Goal: Task Accomplishment & Management: Manage account settings

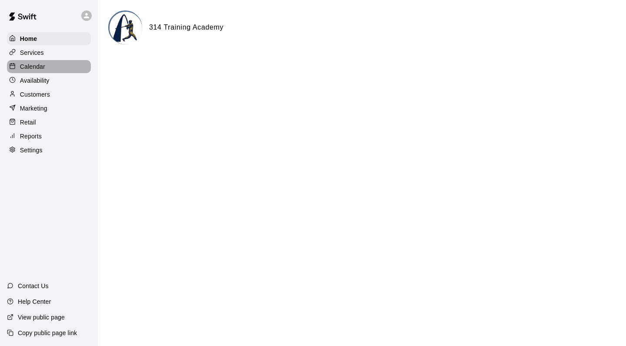
click at [70, 66] on div "Calendar" at bounding box center [49, 66] width 84 height 13
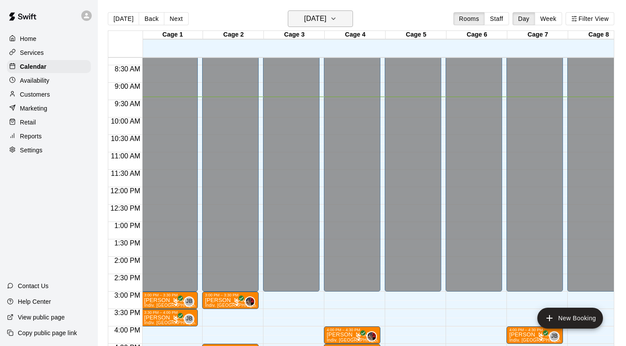
scroll to position [283, 1]
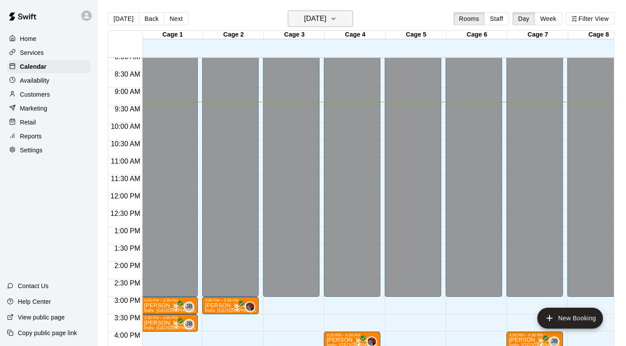
click at [337, 16] on icon "button" at bounding box center [333, 18] width 7 height 10
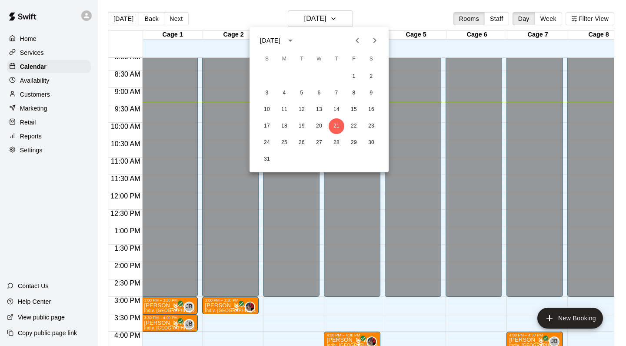
click at [374, 37] on icon "Next month" at bounding box center [375, 40] width 10 height 10
click at [300, 93] on button "4" at bounding box center [302, 93] width 16 height 16
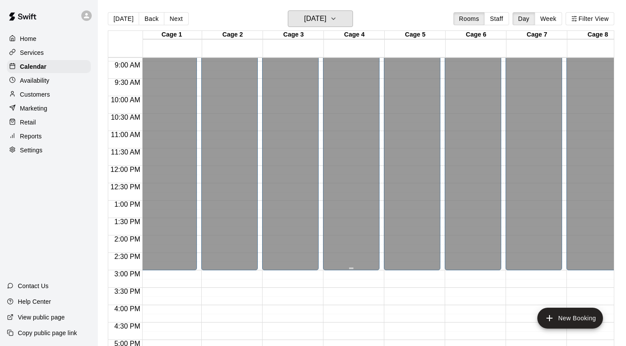
scroll to position [0, 2]
click at [566, 317] on button "New Booking" at bounding box center [571, 317] width 66 height 21
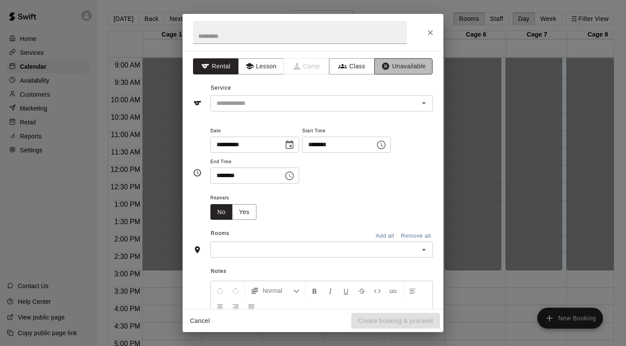
click at [421, 70] on button "Unavailable" at bounding box center [403, 66] width 58 height 16
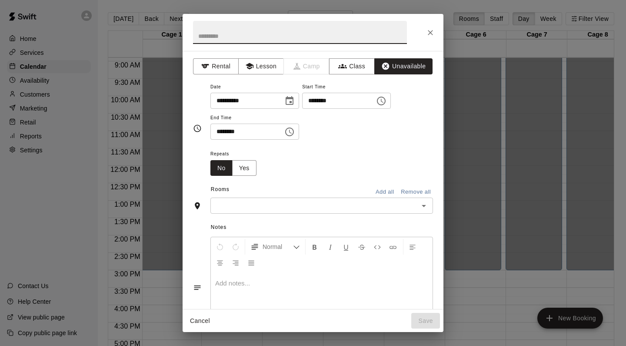
click at [237, 38] on input "text" at bounding box center [300, 32] width 214 height 23
type input "**********"
click at [290, 102] on icon "Choose date, selected date is Nov 4, 2025" at bounding box center [289, 101] width 10 height 10
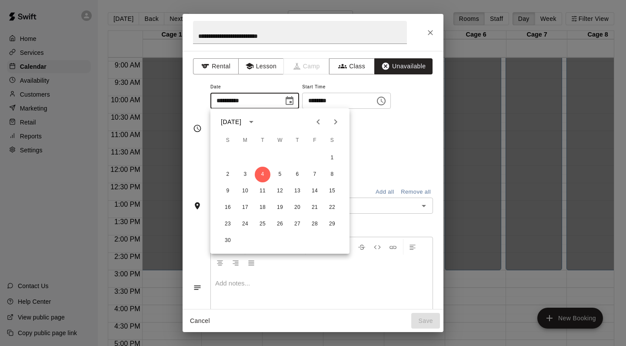
drag, startPoint x: 396, startPoint y: 154, endPoint x: 392, endPoint y: 137, distance: 18.4
click at [396, 154] on div "Repeats No Yes" at bounding box center [321, 161] width 223 height 27
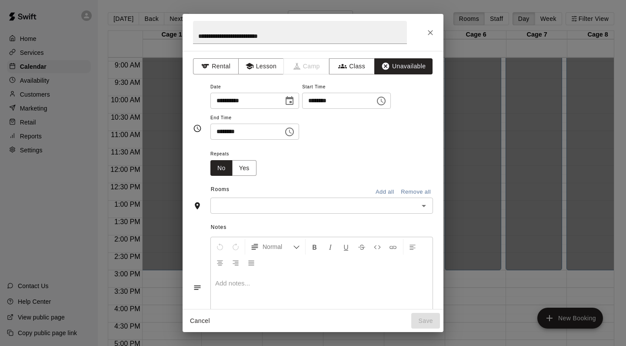
click at [387, 103] on icon "Choose time, selected time is 9:00 AM" at bounding box center [381, 101] width 10 height 10
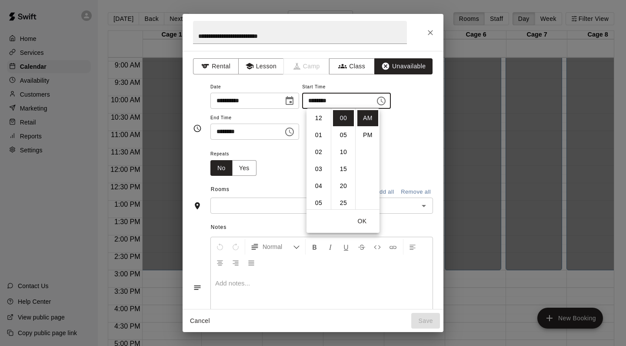
scroll to position [153, 0]
click at [321, 128] on li "04" at bounding box center [318, 128] width 21 height 16
click at [367, 136] on li "PM" at bounding box center [367, 135] width 21 height 16
type input "********"
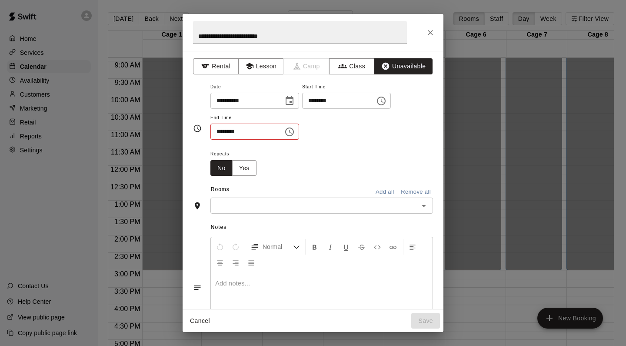
scroll to position [16, 0]
click at [294, 133] on icon "Choose time, selected time is 9:30 AM" at bounding box center [289, 131] width 9 height 9
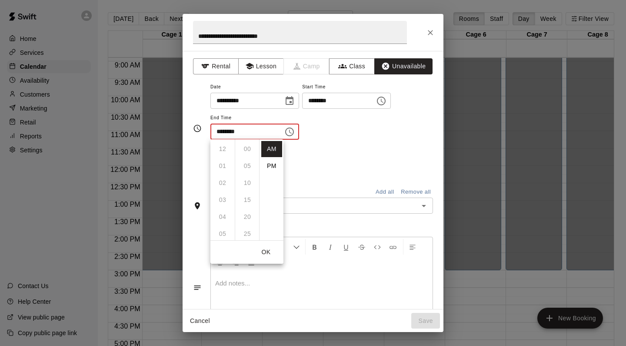
scroll to position [102, 0]
click at [264, 164] on li "PM" at bounding box center [271, 166] width 21 height 16
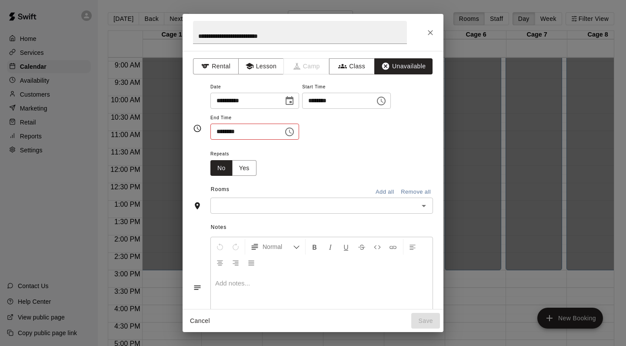
scroll to position [16, 0]
drag, startPoint x: 294, startPoint y: 134, endPoint x: 288, endPoint y: 138, distance: 7.1
click at [294, 134] on icon "Choose time, selected time is 9:30 PM" at bounding box center [289, 132] width 10 height 10
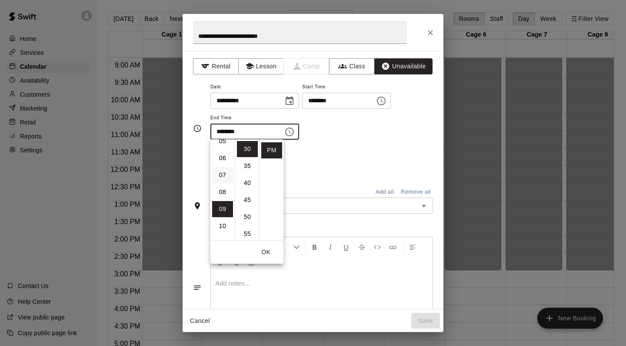
scroll to position [88, 0]
click at [225, 168] on li "06" at bounding box center [222, 170] width 21 height 16
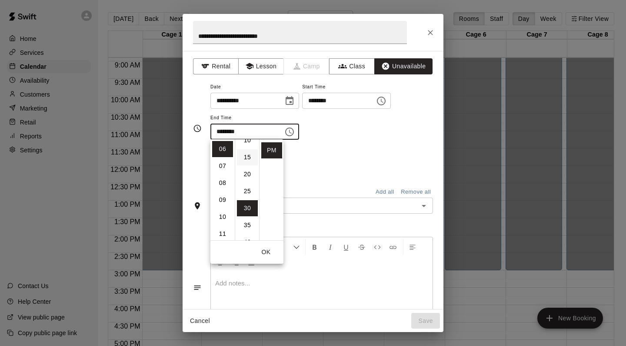
click at [250, 160] on li "15" at bounding box center [247, 157] width 21 height 16
type input "********"
click at [277, 151] on li "PM" at bounding box center [271, 150] width 21 height 16
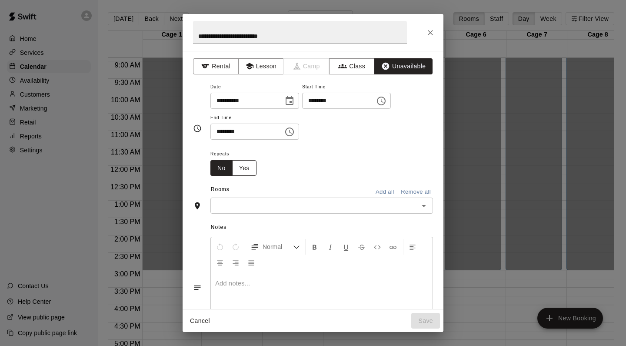
click at [247, 164] on button "Yes" at bounding box center [244, 168] width 24 height 16
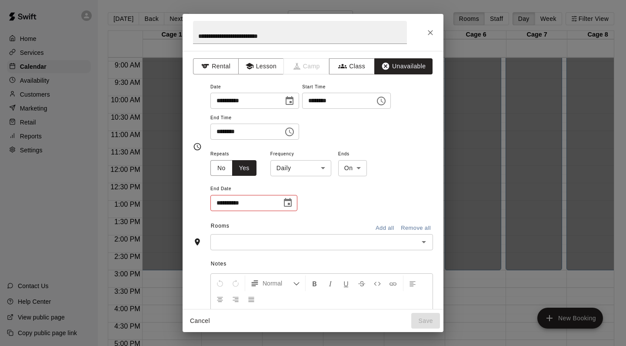
click at [323, 168] on body "Home Services Calendar Availability Customers Marketing Retail Reports Settings…" at bounding box center [313, 180] width 626 height 360
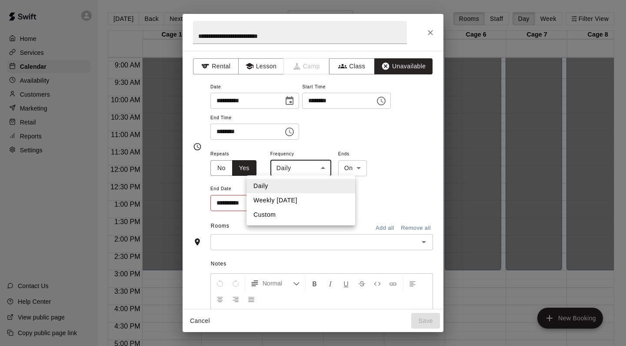
click at [314, 199] on li "Weekly [DATE]" at bounding box center [301, 200] width 109 height 14
type input "******"
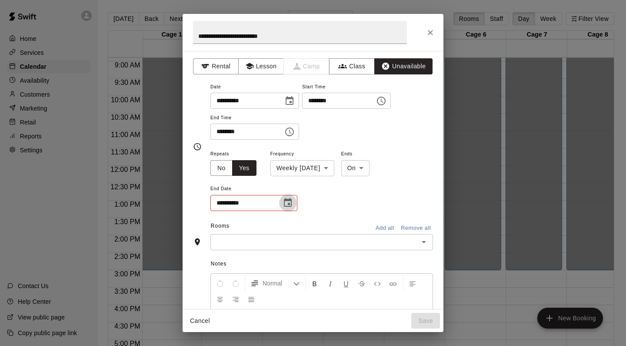
click at [289, 202] on icon "Choose date" at bounding box center [288, 202] width 8 height 9
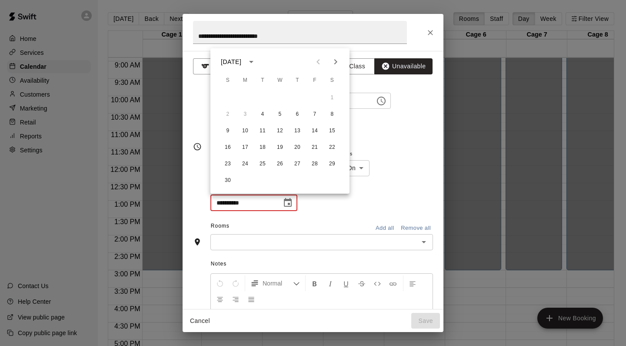
click at [338, 63] on icon "Next month" at bounding box center [336, 62] width 10 height 10
click at [262, 114] on button "10" at bounding box center [263, 115] width 16 height 16
type input "**********"
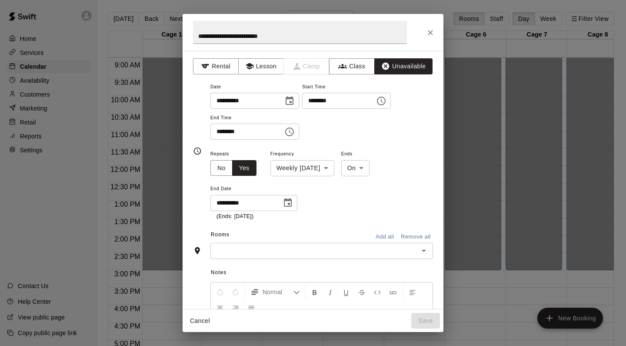
click at [354, 250] on input "text" at bounding box center [314, 250] width 203 height 11
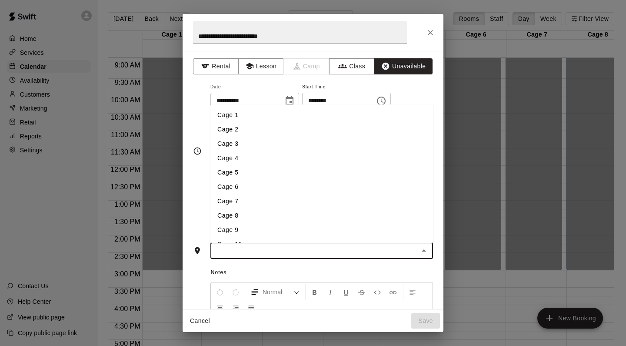
click at [247, 145] on li "Cage 3" at bounding box center [321, 144] width 223 height 14
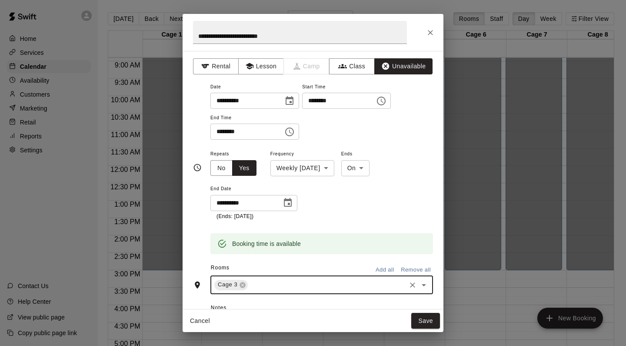
click at [265, 280] on input "text" at bounding box center [327, 284] width 156 height 11
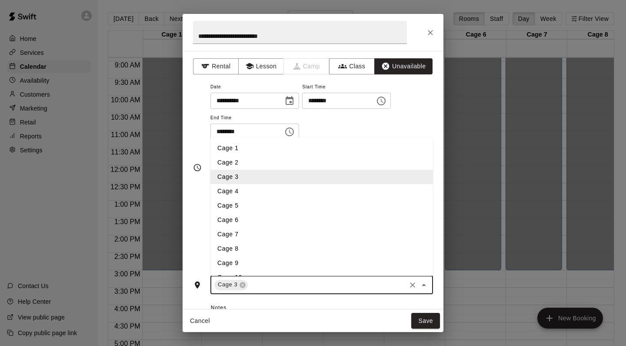
click at [250, 191] on li "Cage 4" at bounding box center [321, 191] width 223 height 14
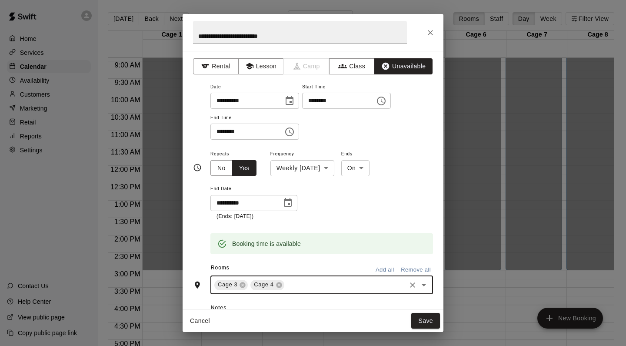
click at [300, 286] on input "text" at bounding box center [345, 284] width 119 height 11
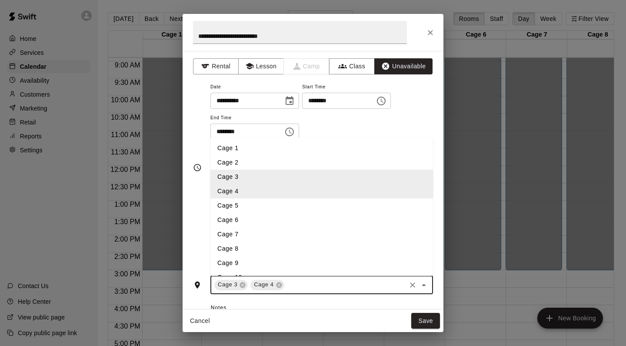
click at [271, 205] on li "Cage 5" at bounding box center [321, 205] width 223 height 14
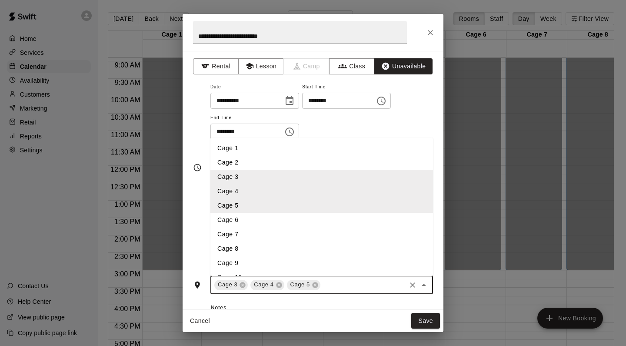
click at [336, 282] on input "text" at bounding box center [363, 284] width 83 height 11
click at [289, 221] on li "Cage 6" at bounding box center [321, 220] width 223 height 14
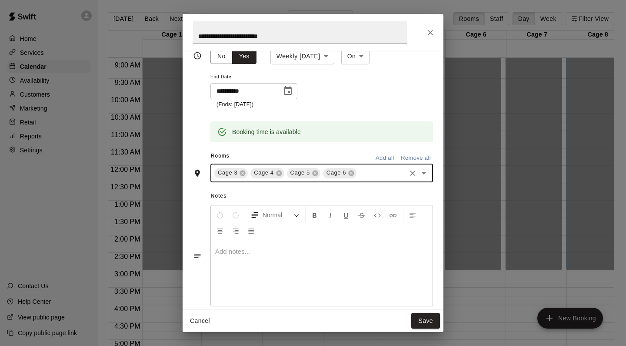
scroll to position [118, 0]
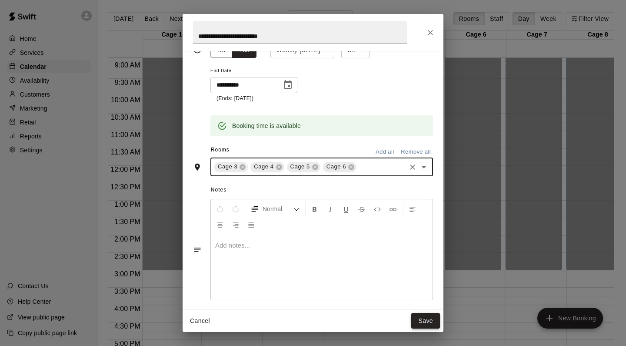
click at [423, 319] on button "Save" at bounding box center [425, 321] width 29 height 16
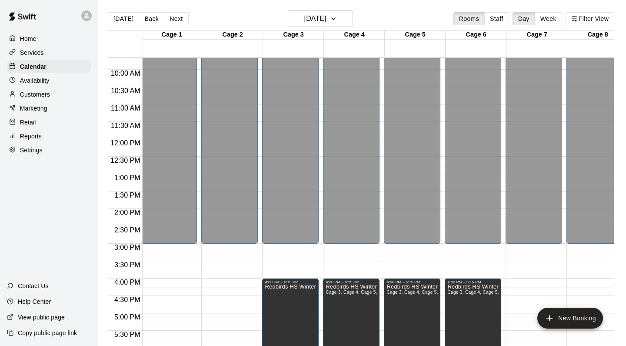
scroll to position [336, 2]
click at [337, 21] on icon "button" at bounding box center [333, 18] width 7 height 10
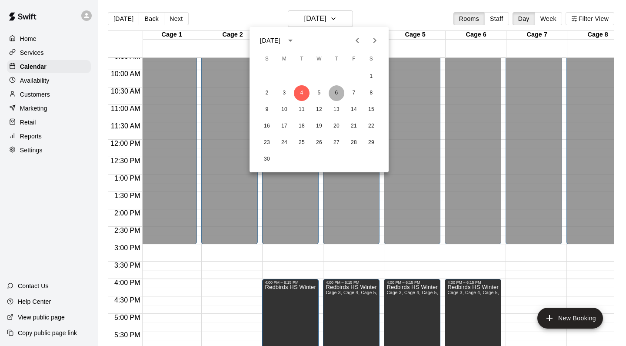
click at [334, 93] on button "6" at bounding box center [337, 93] width 16 height 16
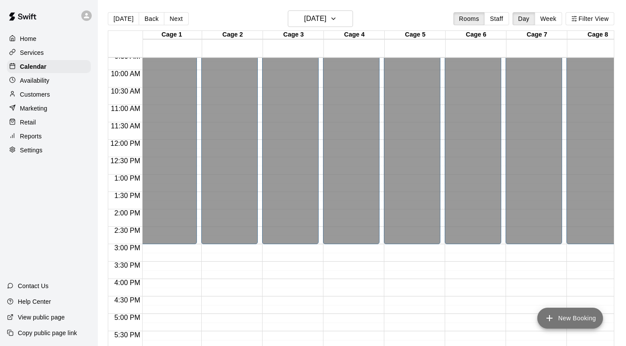
click at [561, 315] on button "New Booking" at bounding box center [571, 317] width 66 height 21
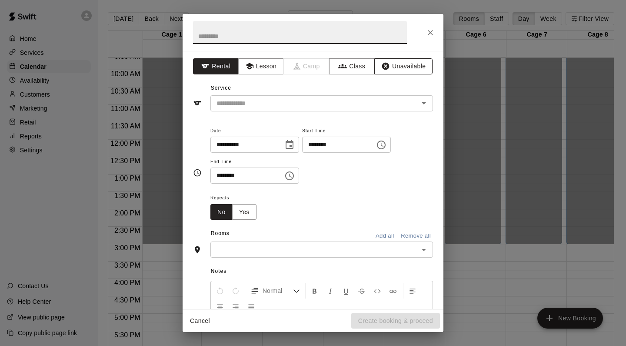
click at [415, 67] on button "Unavailable" at bounding box center [403, 66] width 58 height 16
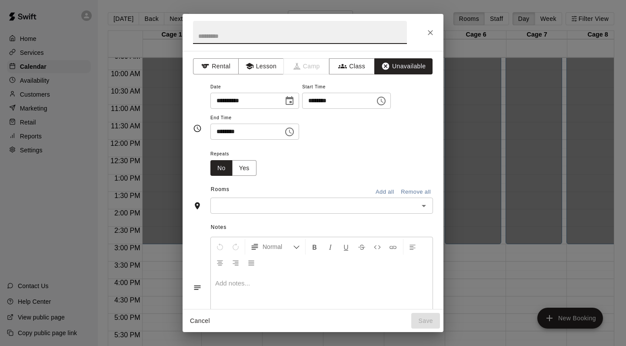
click at [297, 43] on input "text" at bounding box center [300, 32] width 214 height 23
type input "**********"
click at [387, 98] on icon "Choose time, selected time is 9:00 AM" at bounding box center [381, 101] width 10 height 10
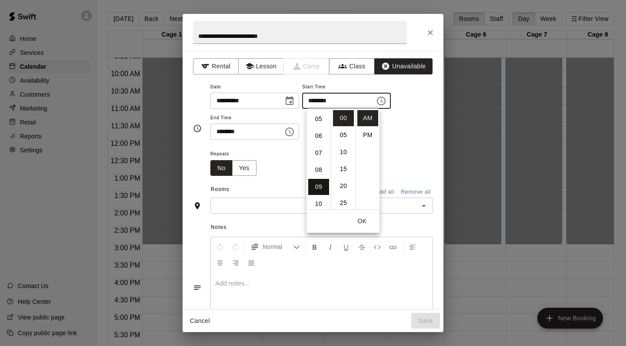
scroll to position [77, 0]
click at [317, 116] on li "04" at bounding box center [318, 109] width 21 height 16
click at [363, 135] on li "PM" at bounding box center [367, 135] width 21 height 16
type input "********"
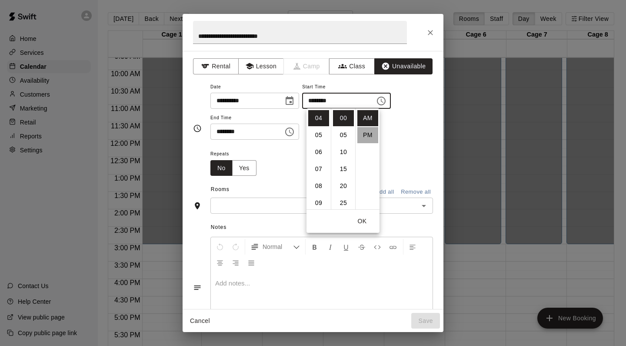
scroll to position [16, 0]
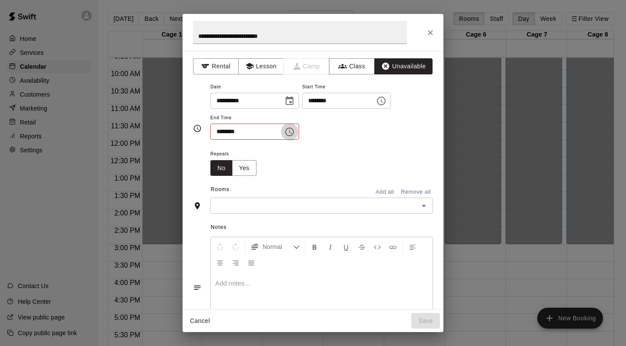
click at [295, 132] on icon "Choose time, selected time is 9:30 AM" at bounding box center [289, 132] width 10 height 10
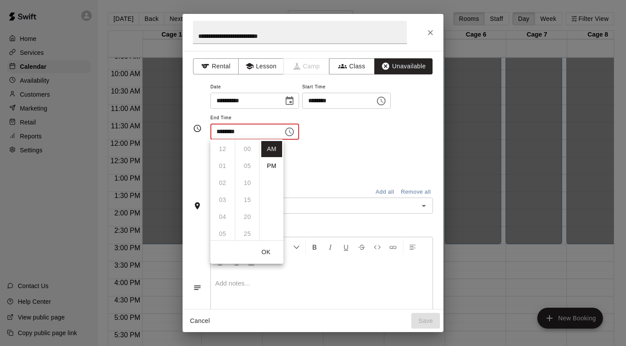
scroll to position [102, 0]
click at [274, 166] on li "PM" at bounding box center [271, 166] width 21 height 16
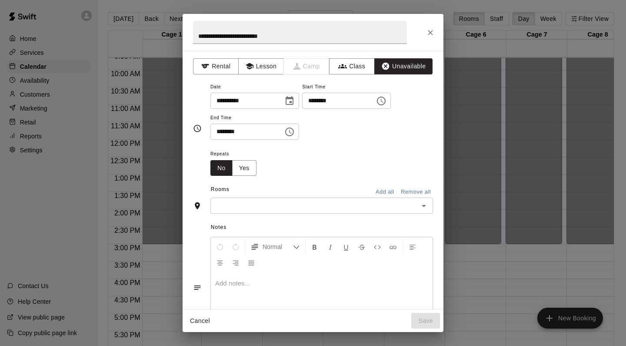
scroll to position [16, 0]
click at [264, 131] on input "********" at bounding box center [243, 132] width 67 height 16
click at [289, 132] on icon "Choose time, selected time is 9:30 PM" at bounding box center [289, 132] width 10 height 10
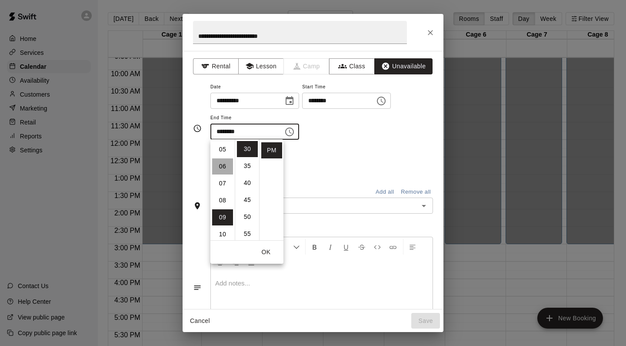
click at [224, 169] on li "06" at bounding box center [222, 166] width 21 height 16
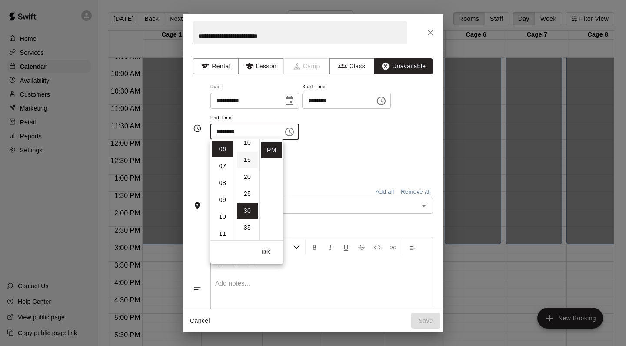
click at [247, 157] on li "15" at bounding box center [247, 160] width 21 height 16
type input "********"
click at [309, 169] on div "Repeats No Yes" at bounding box center [321, 161] width 223 height 27
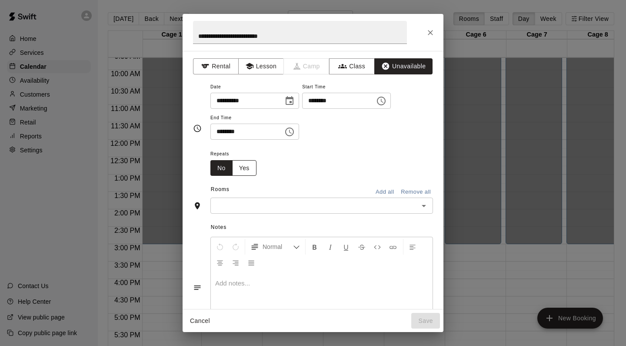
click at [247, 168] on button "Yes" at bounding box center [244, 168] width 24 height 16
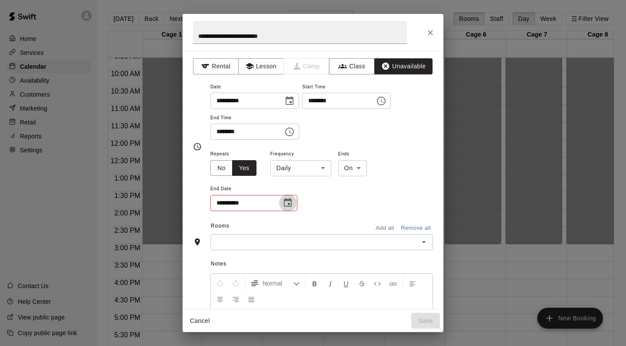
click at [287, 201] on icon "Choose date" at bounding box center [288, 202] width 10 height 10
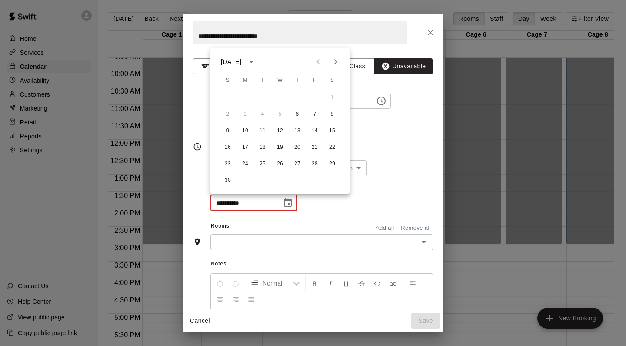
click at [333, 61] on icon "Next month" at bounding box center [336, 62] width 10 height 10
click at [336, 61] on icon "Next month" at bounding box center [336, 62] width 10 height 10
click at [297, 114] on button "12" at bounding box center [298, 115] width 16 height 16
type input "**********"
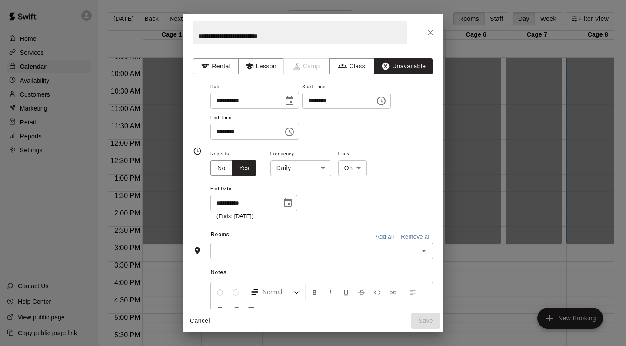
click at [335, 251] on input "text" at bounding box center [314, 250] width 203 height 11
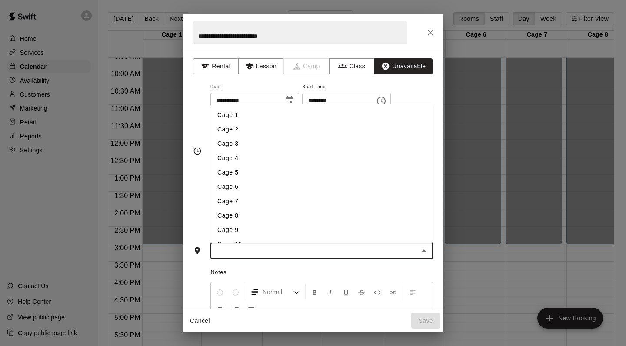
click at [244, 142] on li "Cage 3" at bounding box center [321, 144] width 223 height 14
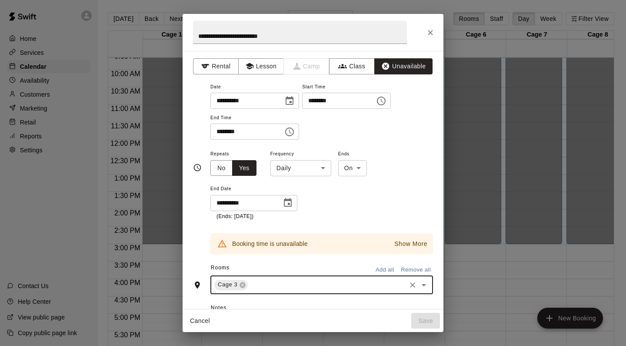
click at [276, 276] on div "Cage 3 ​" at bounding box center [321, 285] width 223 height 18
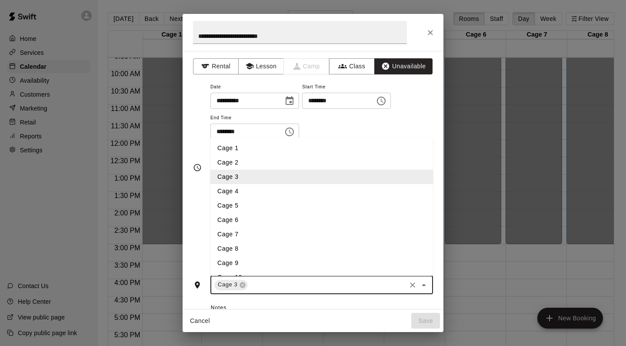
click at [276, 276] on div "Cage 3 ​" at bounding box center [321, 285] width 223 height 18
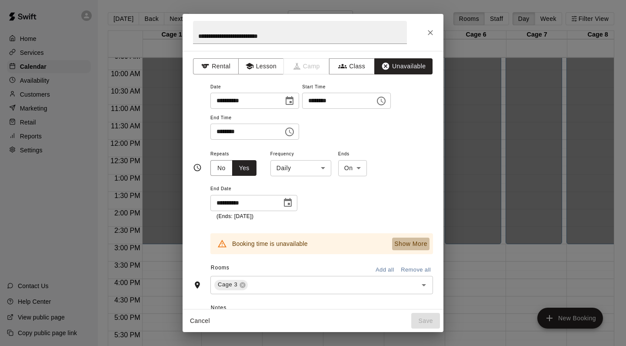
click at [400, 241] on p "Show More" at bounding box center [410, 243] width 33 height 9
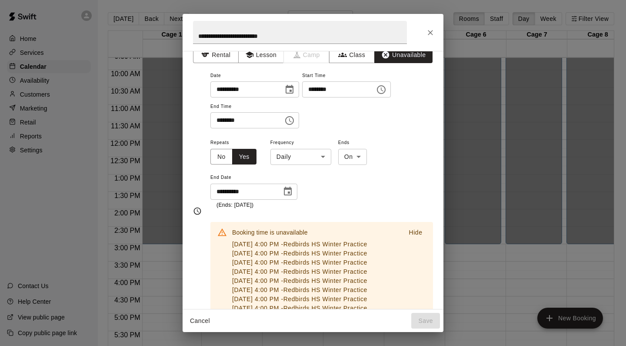
scroll to position [7, 0]
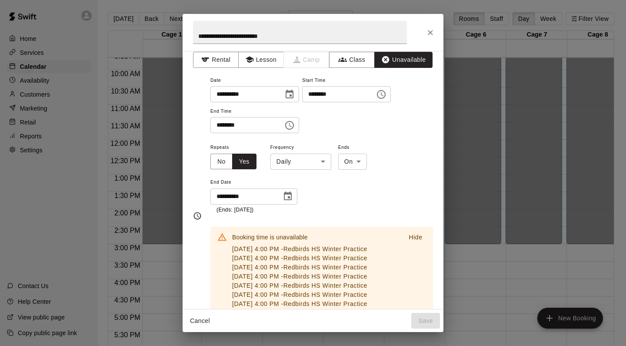
click at [377, 195] on div "**********" at bounding box center [321, 178] width 223 height 72
click at [321, 160] on body "Home Services Calendar Availability Customers Marketing Retail Reports Settings…" at bounding box center [313, 180] width 626 height 360
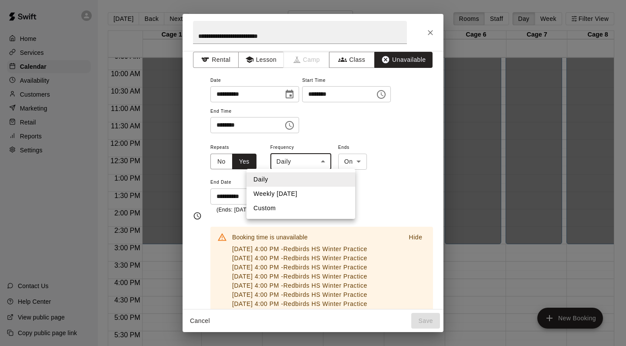
click at [301, 196] on li "Weekly [DATE]" at bounding box center [301, 194] width 109 height 14
type input "******"
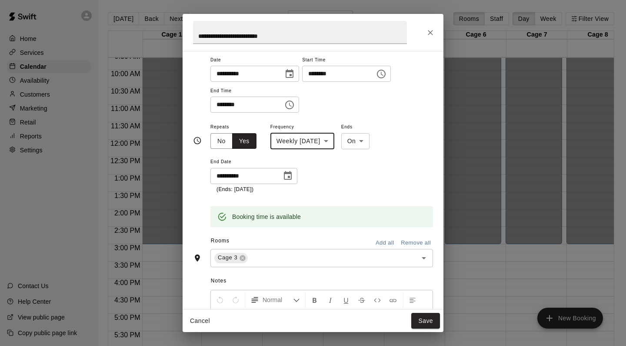
scroll to position [39, 0]
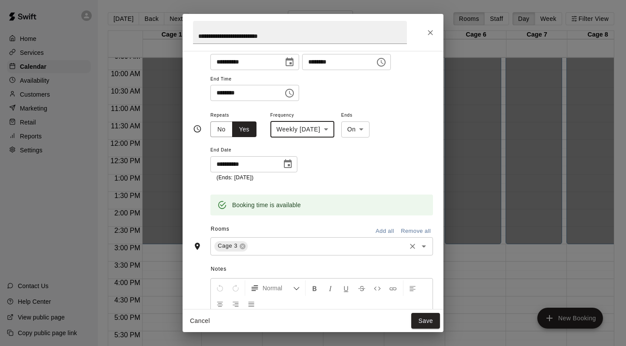
click at [327, 242] on input "text" at bounding box center [327, 245] width 156 height 11
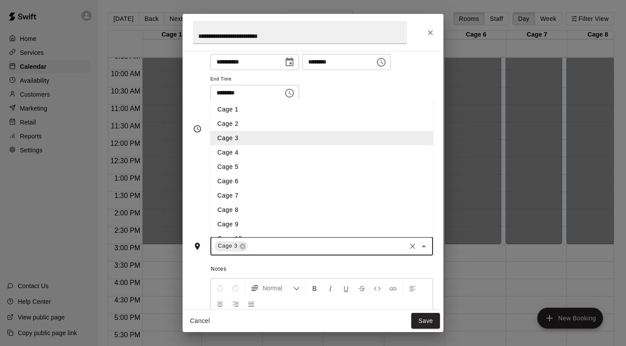
click at [241, 148] on li "Cage 4" at bounding box center [321, 152] width 223 height 14
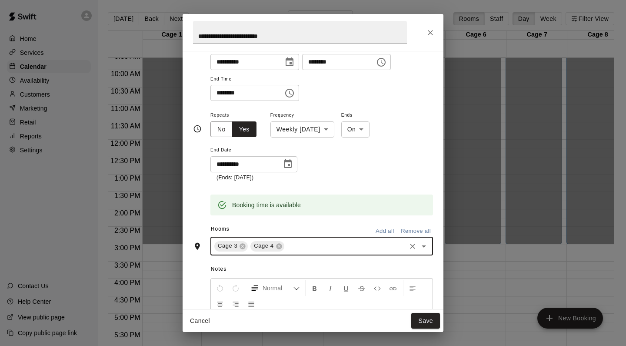
click at [303, 237] on div "Cage 3 Cage 4 ​" at bounding box center [321, 246] width 223 height 18
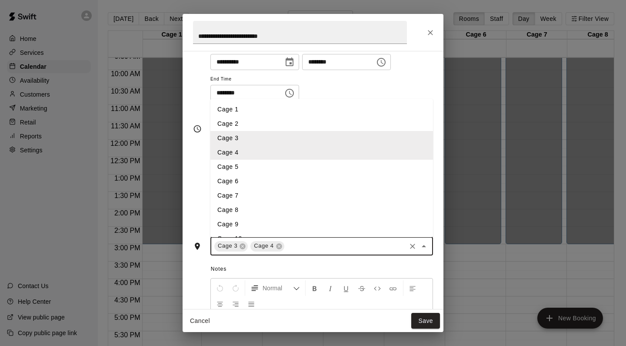
click at [268, 160] on li "Cage 5" at bounding box center [321, 167] width 223 height 14
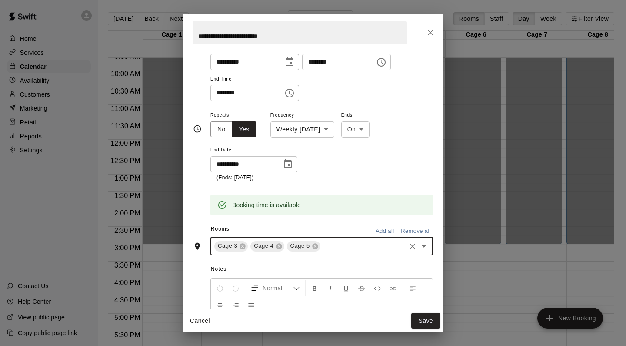
click at [332, 241] on input "text" at bounding box center [363, 245] width 83 height 11
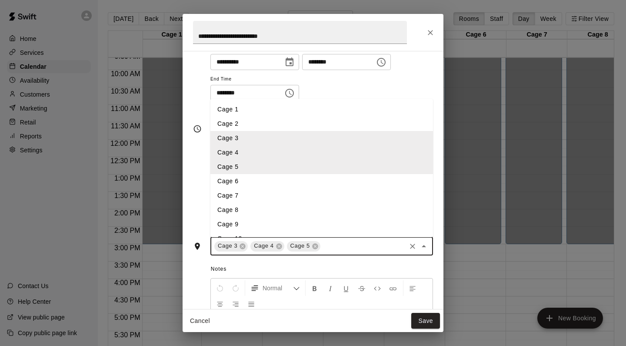
click at [284, 179] on li "Cage 6" at bounding box center [321, 181] width 223 height 14
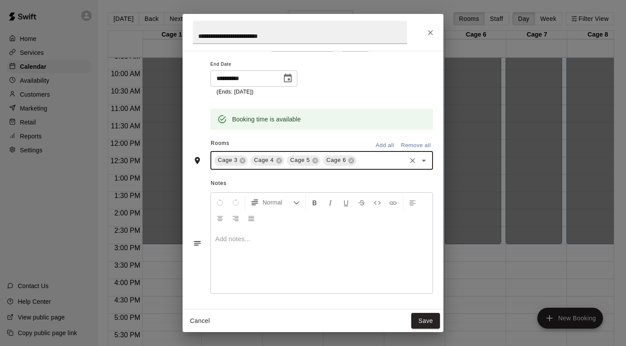
scroll to position [123, 0]
click at [422, 316] on button "Save" at bounding box center [425, 321] width 29 height 16
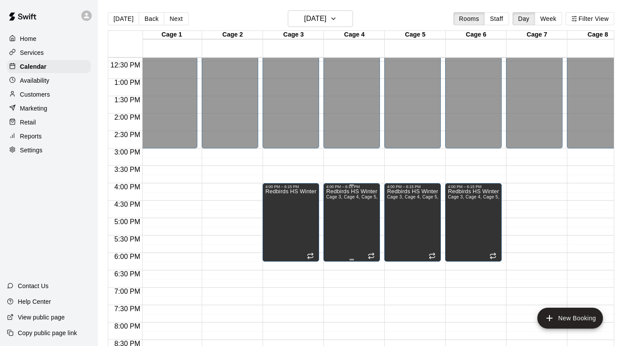
scroll to position [0, 1]
click at [337, 17] on icon "button" at bounding box center [333, 18] width 7 height 10
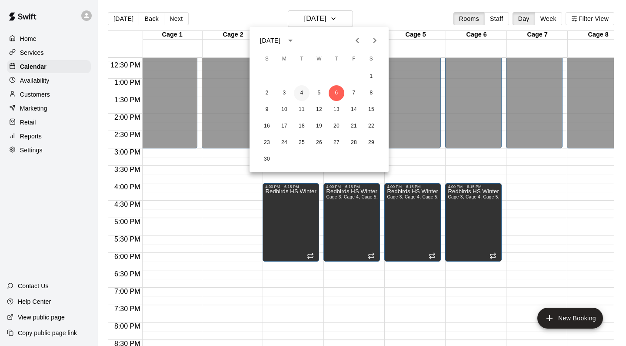
click at [299, 93] on button "4" at bounding box center [302, 93] width 16 height 16
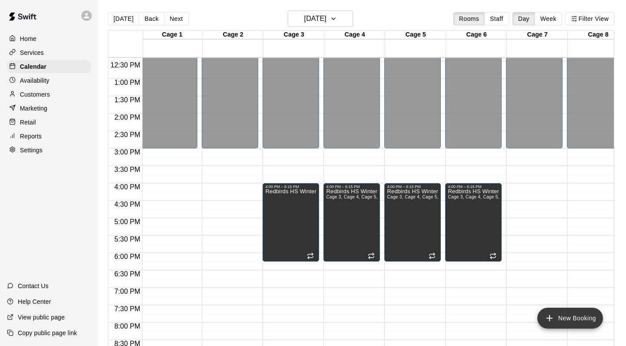
click at [566, 321] on button "New Booking" at bounding box center [571, 317] width 66 height 21
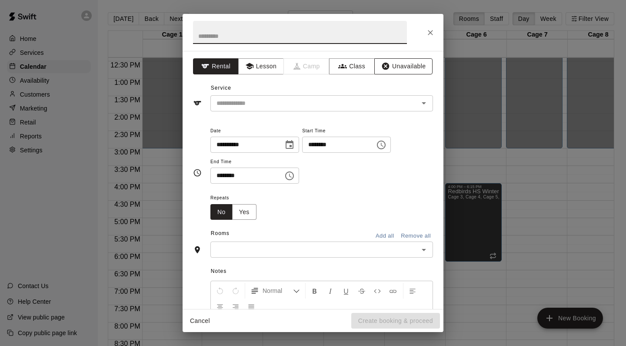
click at [397, 67] on button "Unavailable" at bounding box center [403, 66] width 58 height 16
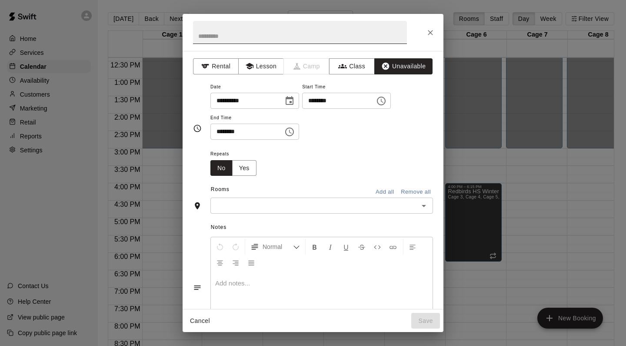
click at [300, 40] on input "text" at bounding box center [300, 32] width 214 height 23
type input "**********"
click at [387, 102] on icon "Choose time, selected time is 9:00 AM" at bounding box center [381, 101] width 10 height 10
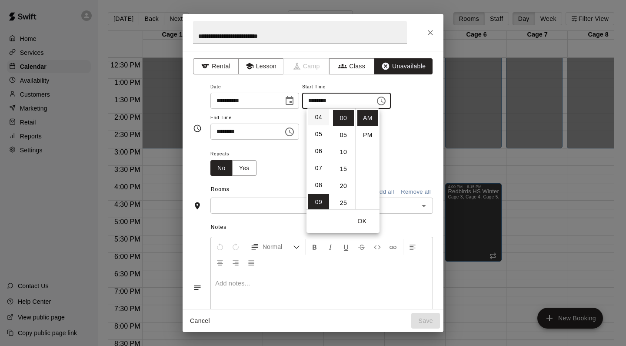
click at [319, 122] on li "04" at bounding box center [318, 117] width 21 height 16
click at [344, 141] on li "45" at bounding box center [343, 138] width 21 height 16
click at [364, 132] on li "PM" at bounding box center [367, 135] width 21 height 16
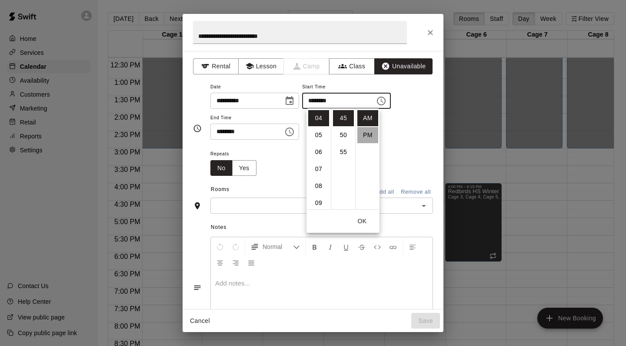
type input "********"
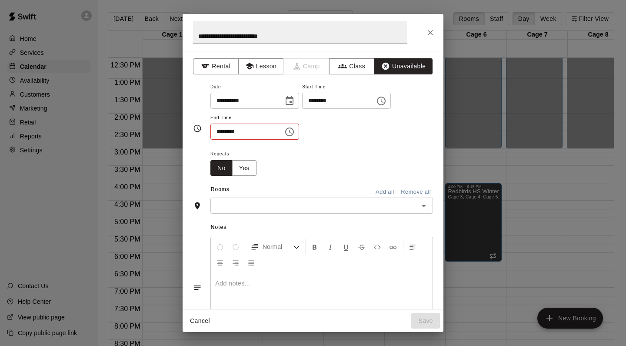
click at [291, 131] on icon "Choose time, selected time is 9:30 AM" at bounding box center [289, 132] width 10 height 10
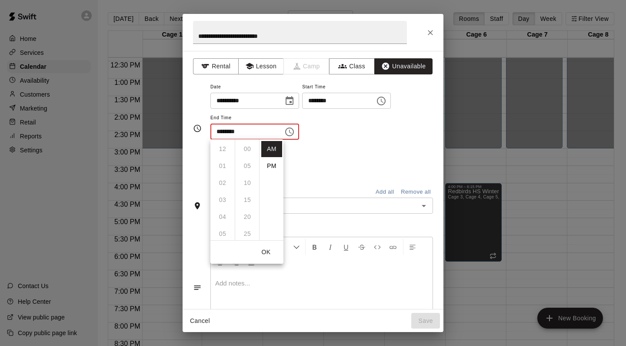
scroll to position [102, 0]
click at [274, 165] on li "PM" at bounding box center [271, 166] width 21 height 16
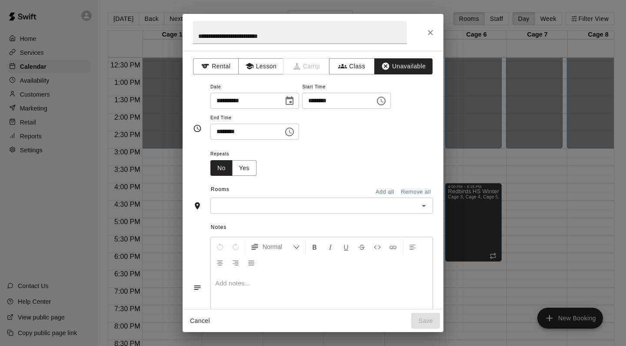
click at [292, 131] on icon "Choose time, selected time is 9:30 PM" at bounding box center [289, 132] width 10 height 10
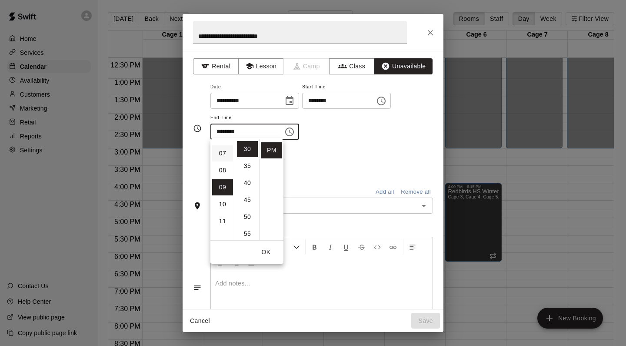
click at [223, 154] on li "07" at bounding box center [222, 153] width 21 height 16
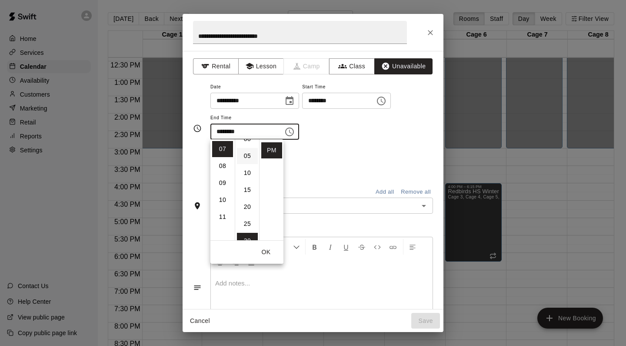
scroll to position [0, 0]
click at [247, 151] on li "00" at bounding box center [247, 149] width 21 height 16
type input "********"
click at [264, 253] on button "OK" at bounding box center [266, 252] width 28 height 16
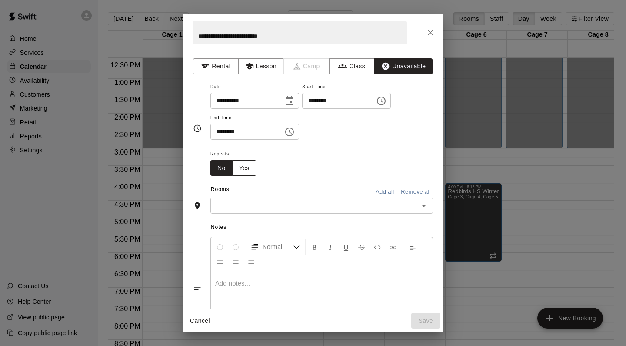
click at [245, 171] on button "Yes" at bounding box center [244, 168] width 24 height 16
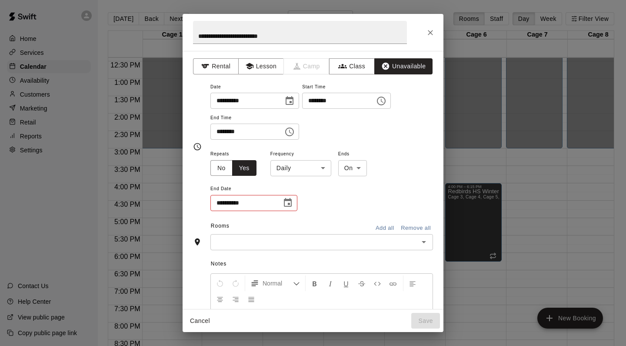
click at [317, 165] on body "Home Services Calendar Availability Customers Marketing Retail Reports Settings…" at bounding box center [313, 180] width 626 height 360
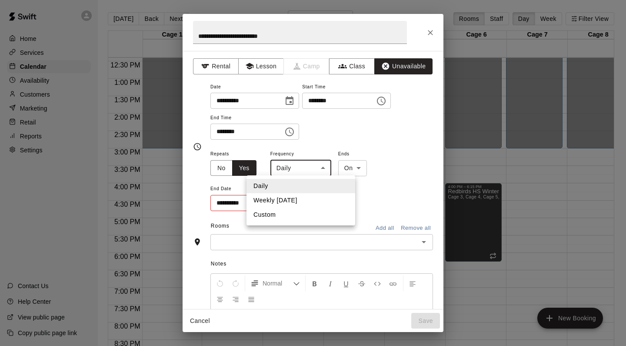
click at [307, 198] on li "Weekly [DATE]" at bounding box center [301, 200] width 109 height 14
type input "******"
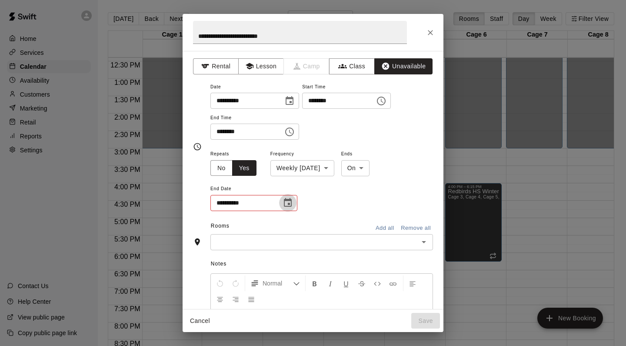
click at [283, 202] on icon "Choose date" at bounding box center [288, 202] width 10 height 10
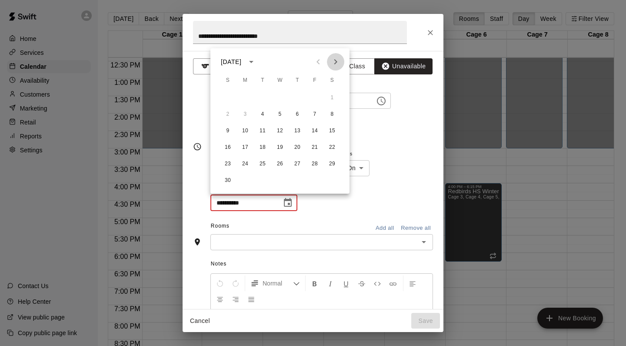
click at [337, 60] on icon "Next month" at bounding box center [336, 62] width 10 height 10
click at [336, 60] on icon "Next month" at bounding box center [335, 61] width 3 height 5
click at [261, 114] on button "10" at bounding box center [263, 115] width 16 height 16
type input "**********"
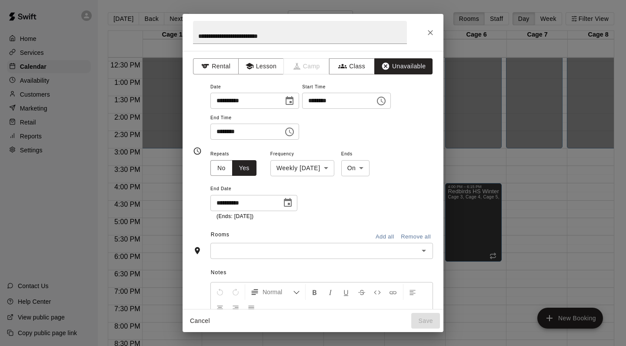
click at [337, 248] on input "text" at bounding box center [314, 250] width 203 height 11
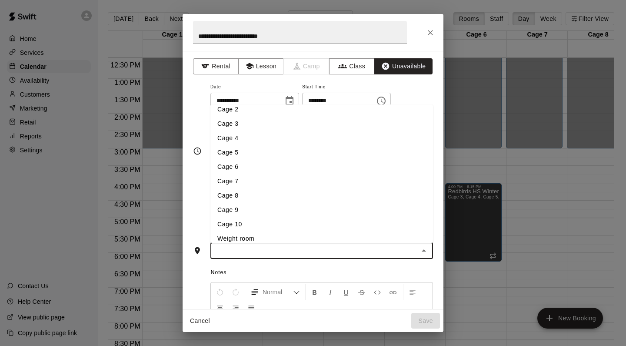
scroll to position [23, 0]
click at [298, 175] on li "Cage 7" at bounding box center [321, 177] width 223 height 14
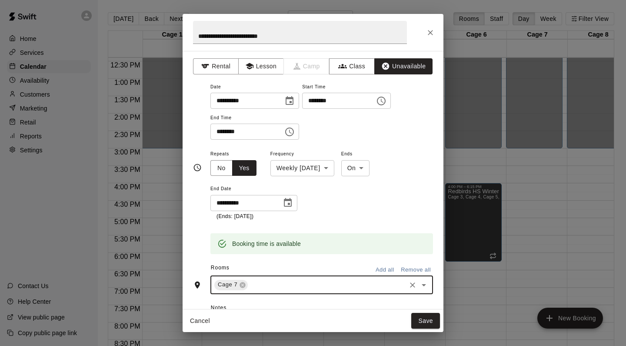
click at [281, 282] on input "text" at bounding box center [327, 284] width 156 height 11
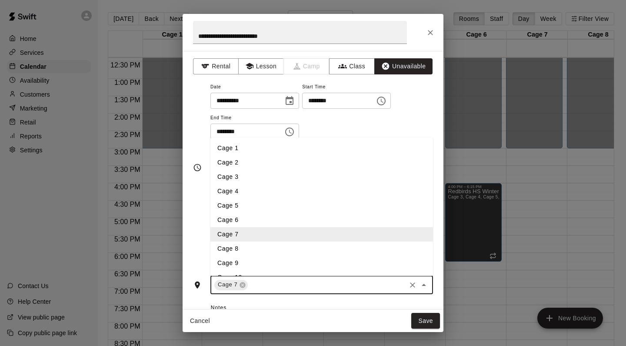
click at [257, 246] on li "Cage 8" at bounding box center [321, 248] width 223 height 14
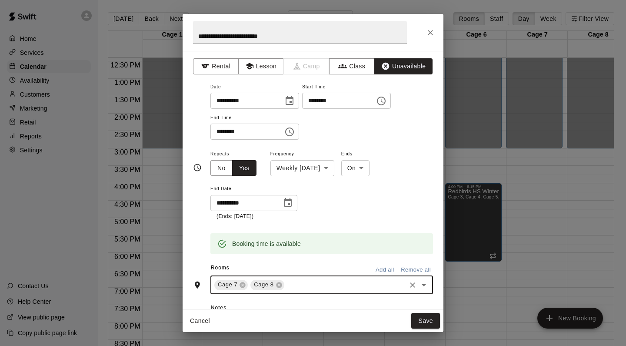
click at [305, 285] on input "text" at bounding box center [345, 284] width 119 height 11
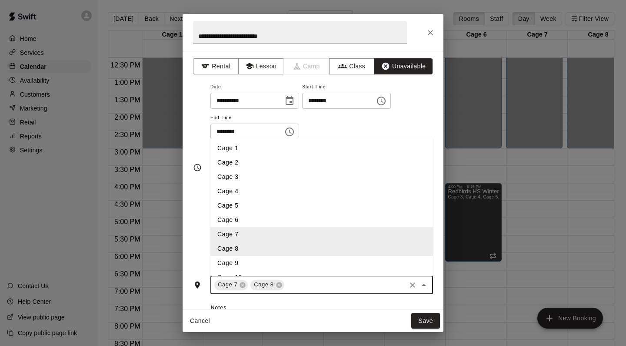
click at [285, 262] on li "Cage 9" at bounding box center [321, 263] width 223 height 14
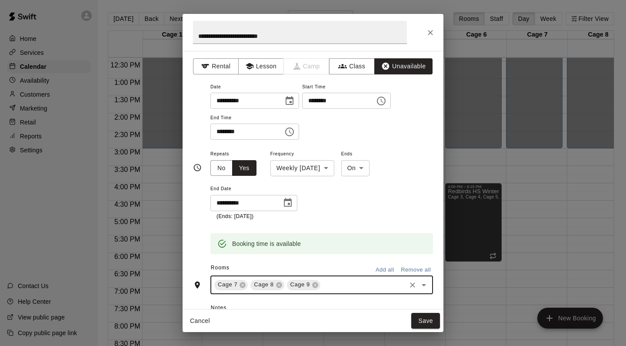
click at [335, 282] on input "text" at bounding box center [363, 284] width 83 height 11
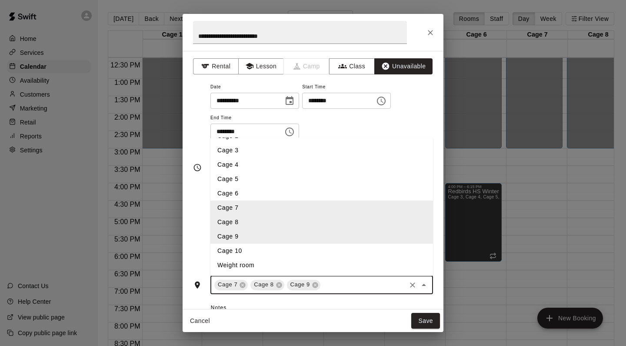
scroll to position [27, 0]
click at [290, 247] on li "Cage 10" at bounding box center [321, 251] width 223 height 14
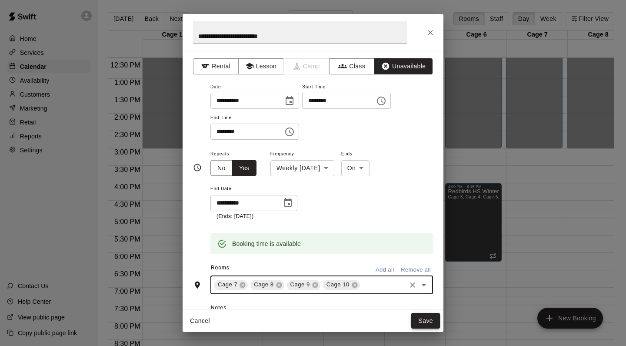
click at [426, 321] on button "Save" at bounding box center [425, 321] width 29 height 16
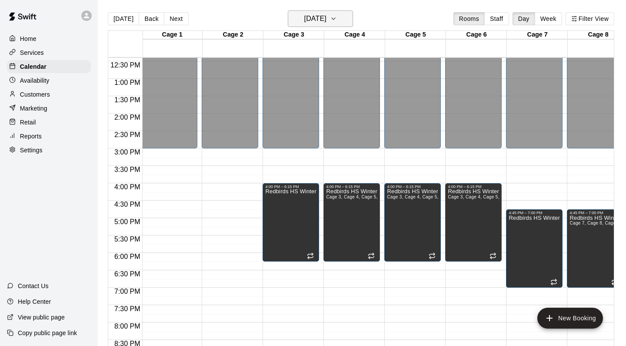
click at [337, 19] on icon "button" at bounding box center [333, 18] width 7 height 10
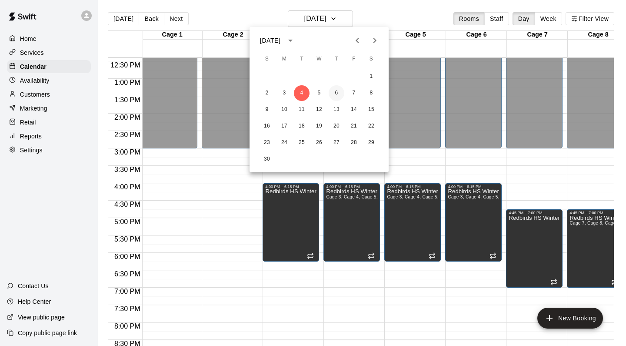
click at [334, 93] on button "6" at bounding box center [337, 93] width 16 height 16
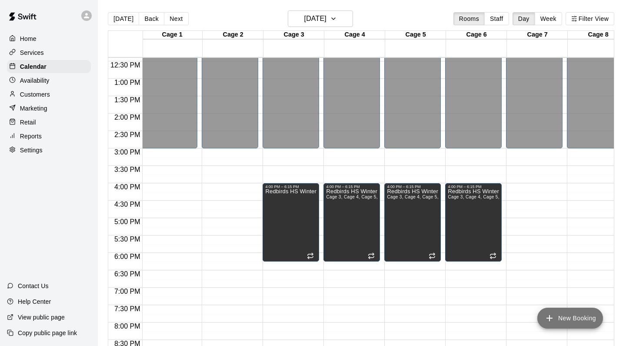
click at [574, 317] on button "New Booking" at bounding box center [571, 317] width 66 height 21
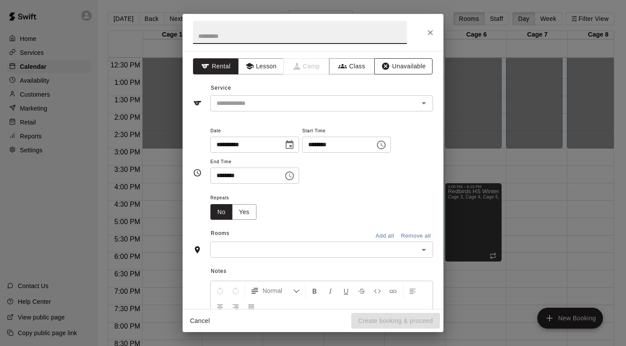
click at [397, 63] on button "Unavailable" at bounding box center [403, 66] width 58 height 16
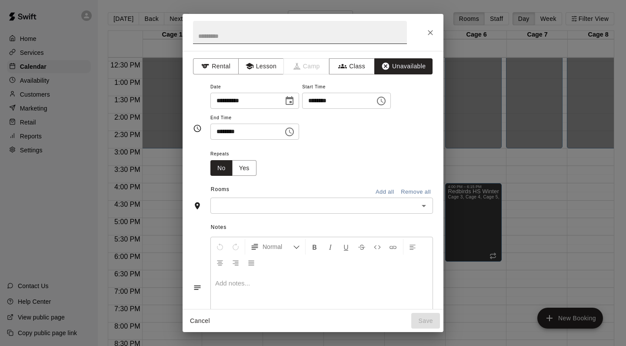
click at [323, 37] on input "text" at bounding box center [300, 32] width 214 height 23
type input "**********"
click at [294, 102] on icon "Choose date, selected date is Nov 6, 2025" at bounding box center [290, 100] width 8 height 9
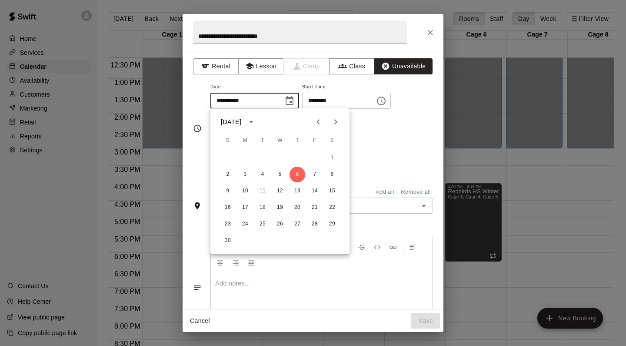
click at [367, 133] on div "**********" at bounding box center [321, 110] width 223 height 59
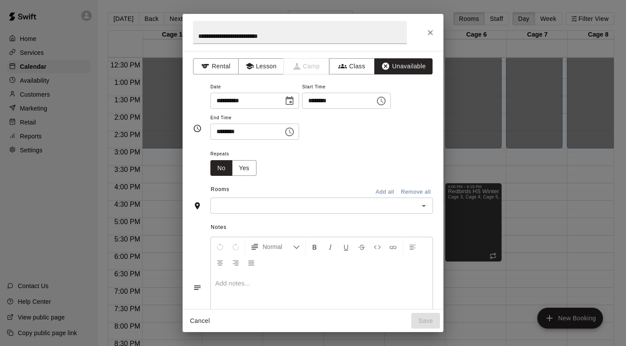
click at [386, 104] on icon "Choose time, selected time is 9:00 AM" at bounding box center [381, 101] width 9 height 9
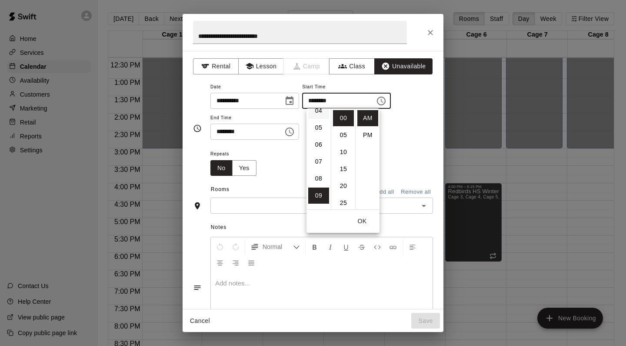
click at [321, 112] on li "04" at bounding box center [318, 111] width 21 height 16
click at [345, 171] on li "45" at bounding box center [343, 172] width 21 height 16
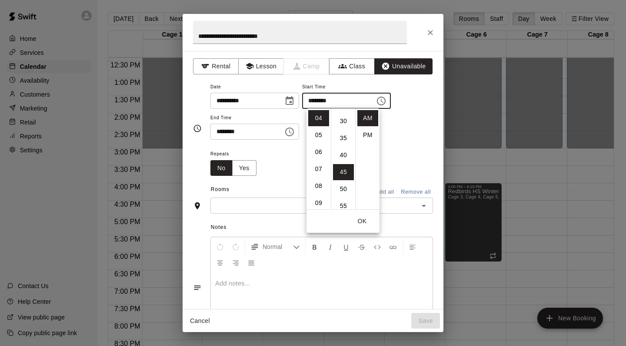
scroll to position [150, 0]
click at [371, 136] on li "PM" at bounding box center [367, 135] width 21 height 16
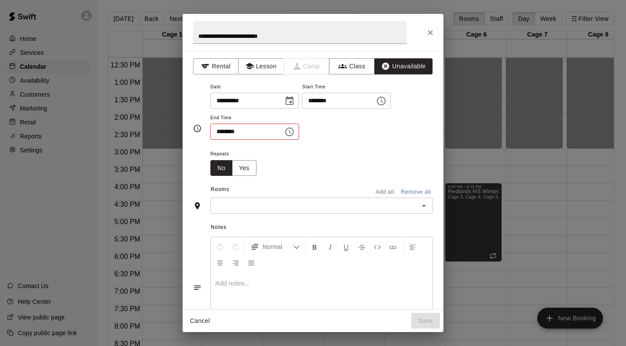
type input "********"
click at [298, 133] on button "Choose time, selected time is 9:30 AM" at bounding box center [289, 131] width 17 height 17
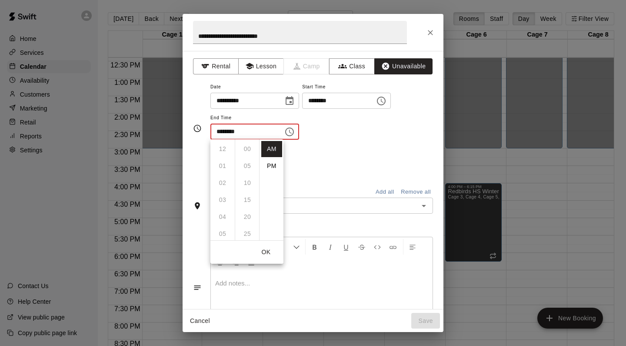
scroll to position [102, 0]
click at [274, 167] on li "PM" at bounding box center [271, 166] width 21 height 16
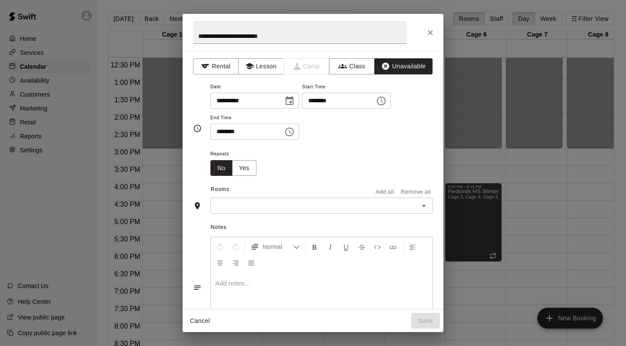
click at [293, 134] on icon "Choose time, selected time is 9:30 PM" at bounding box center [289, 132] width 10 height 10
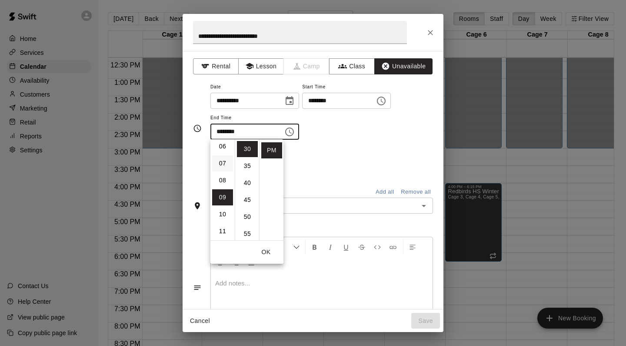
click at [223, 163] on li "07" at bounding box center [222, 163] width 21 height 16
click at [248, 147] on li "00" at bounding box center [247, 146] width 21 height 16
type input "********"
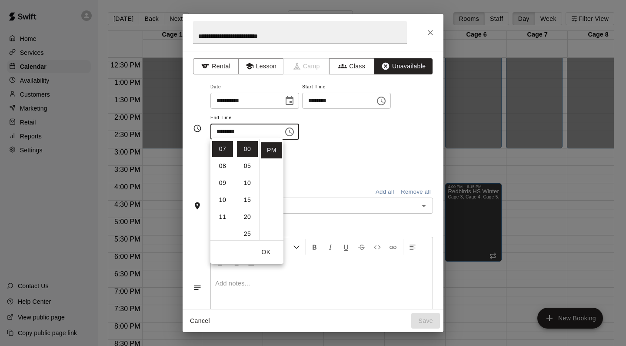
click at [324, 175] on div "**********" at bounding box center [313, 128] width 240 height 109
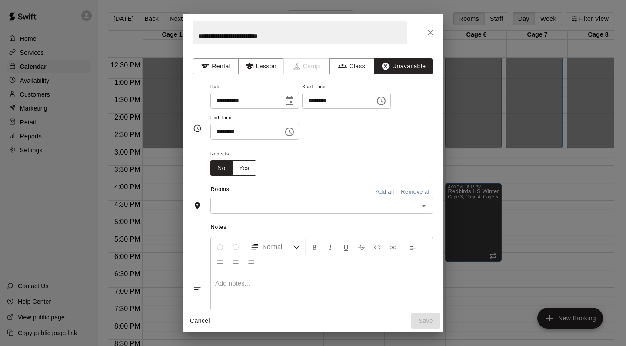
click at [246, 166] on button "Yes" at bounding box center [244, 168] width 24 height 16
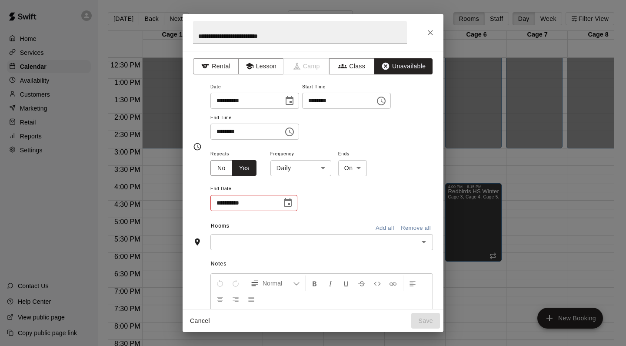
click at [298, 170] on body "Home Services Calendar Availability Customers Marketing Retail Reports Settings…" at bounding box center [313, 180] width 626 height 360
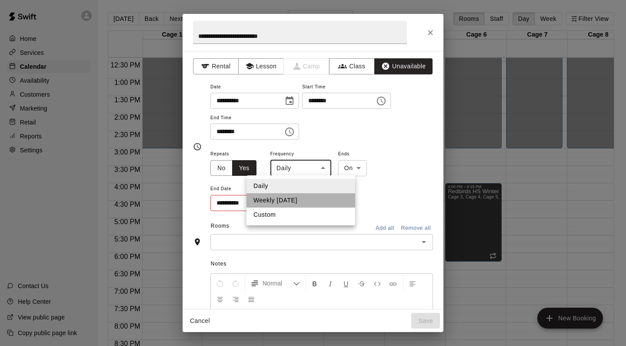
click at [304, 195] on li "Weekly [DATE]" at bounding box center [301, 200] width 109 height 14
type input "******"
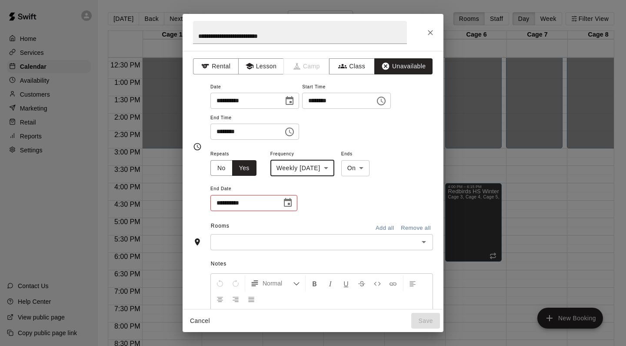
click at [282, 201] on button "Choose date" at bounding box center [287, 202] width 17 height 17
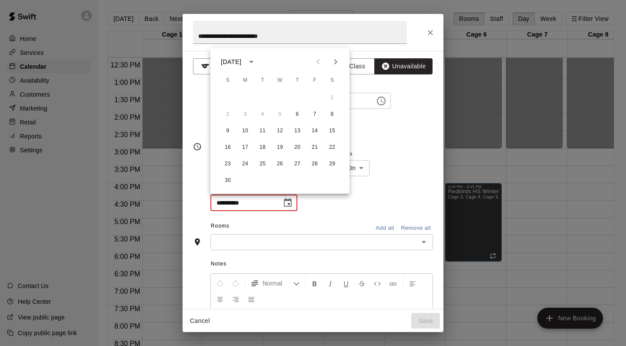
click at [337, 59] on icon "Next month" at bounding box center [336, 62] width 10 height 10
click at [297, 111] on button "12" at bounding box center [298, 115] width 16 height 16
type input "**********"
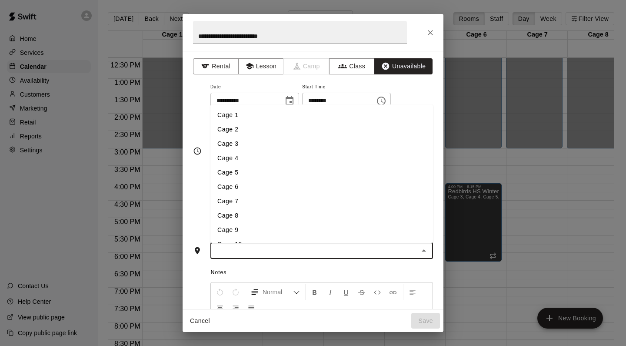
click at [342, 250] on input "text" at bounding box center [314, 250] width 203 height 11
click at [242, 200] on li "Cage 7" at bounding box center [321, 201] width 223 height 14
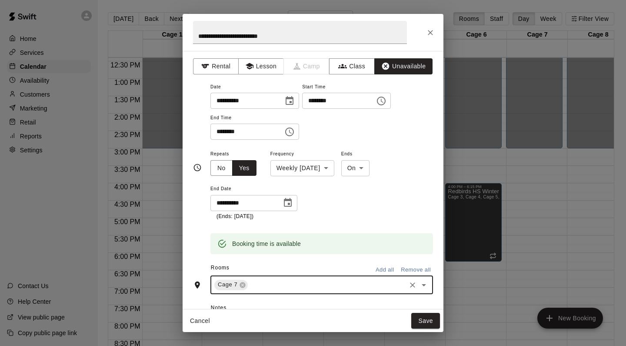
click at [274, 281] on input "text" at bounding box center [327, 284] width 156 height 11
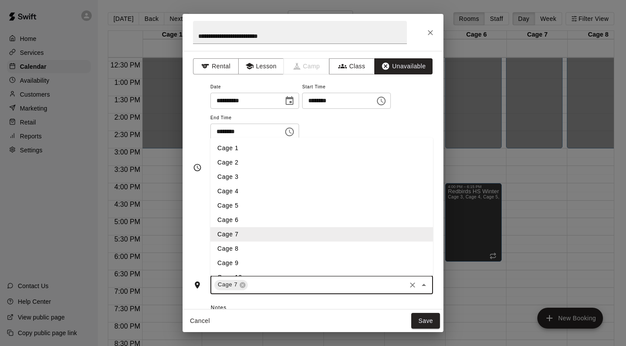
click at [256, 243] on li "Cage 8" at bounding box center [321, 248] width 223 height 14
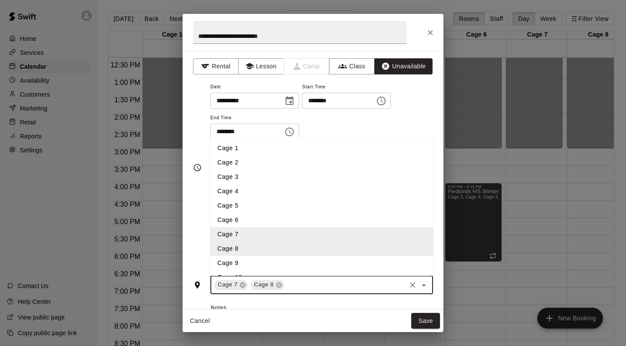
click at [305, 282] on input "text" at bounding box center [345, 284] width 119 height 11
click at [275, 256] on li "Cage 9" at bounding box center [321, 263] width 223 height 14
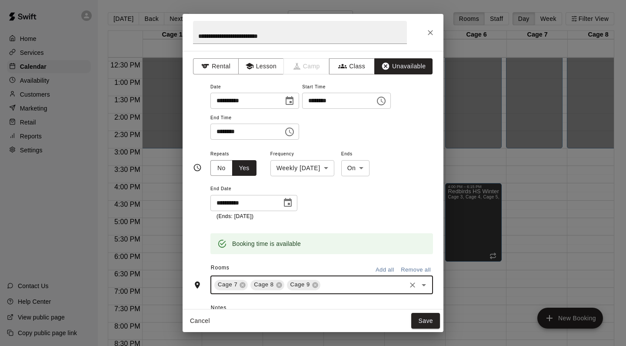
click at [337, 284] on input "text" at bounding box center [363, 284] width 83 height 11
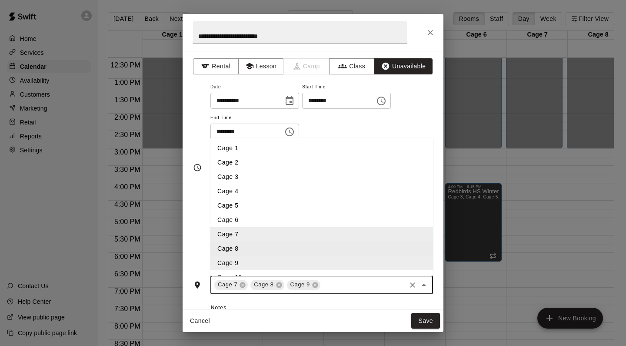
scroll to position [26, 0]
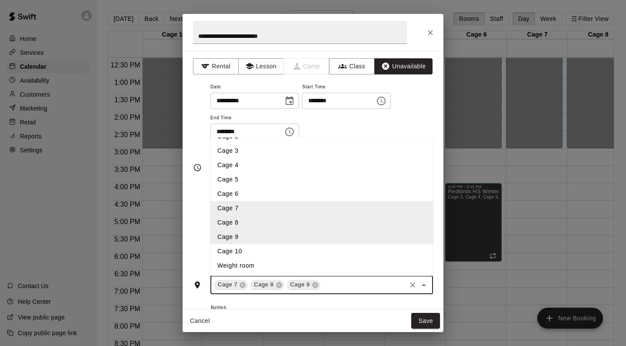
click at [284, 250] on li "Cage 10" at bounding box center [321, 251] width 223 height 14
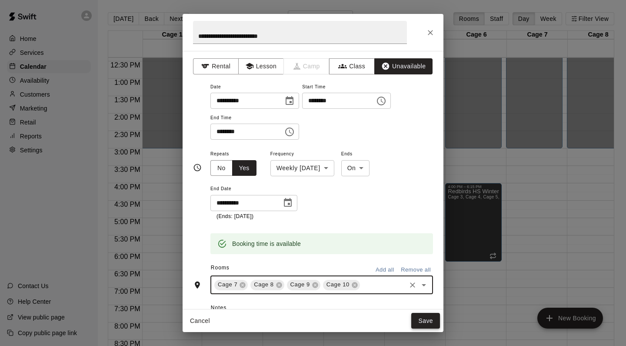
click at [424, 321] on button "Save" at bounding box center [425, 321] width 29 height 16
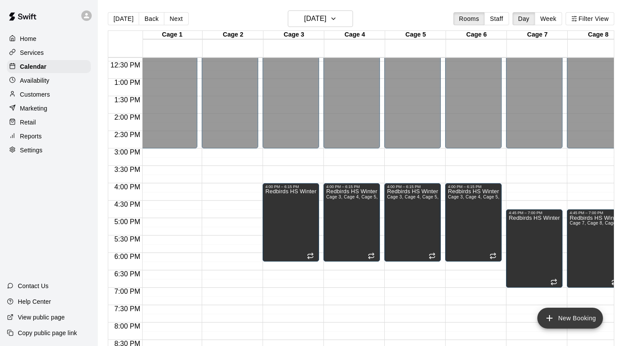
click at [562, 316] on button "New Booking" at bounding box center [571, 317] width 66 height 21
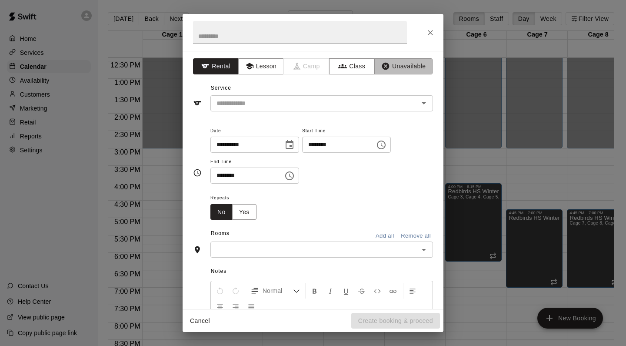
drag, startPoint x: 396, startPoint y: 63, endPoint x: 352, endPoint y: 51, distance: 45.6
click at [396, 63] on button "Unavailable" at bounding box center [403, 66] width 58 height 16
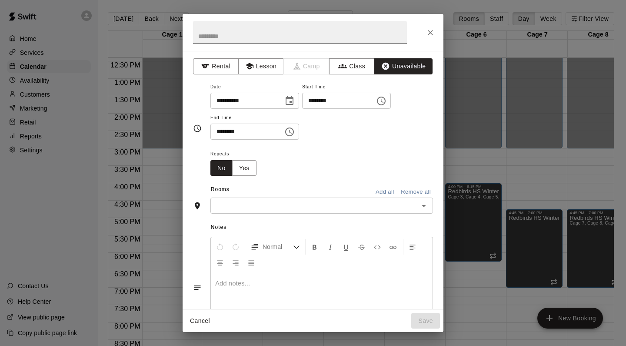
click at [326, 40] on input "text" at bounding box center [300, 32] width 214 height 23
type input "**********"
click at [387, 103] on icon "Choose time, selected time is 9:00 AM" at bounding box center [381, 101] width 10 height 10
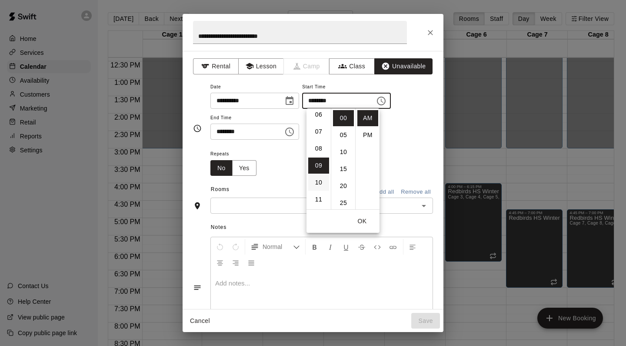
scroll to position [97, 0]
click at [318, 144] on li "05" at bounding box center [318, 141] width 21 height 16
click at [345, 117] on li "30" at bounding box center [343, 115] width 21 height 16
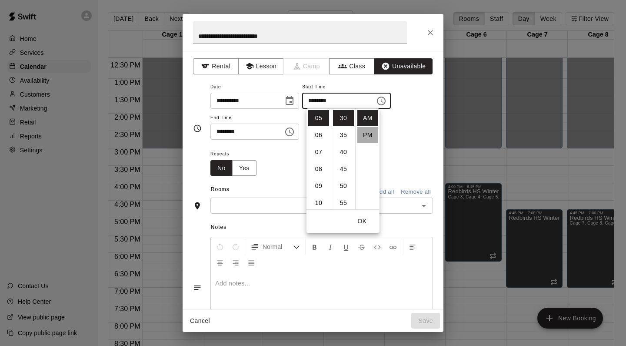
click at [373, 134] on li "PM" at bounding box center [367, 135] width 21 height 16
type input "********"
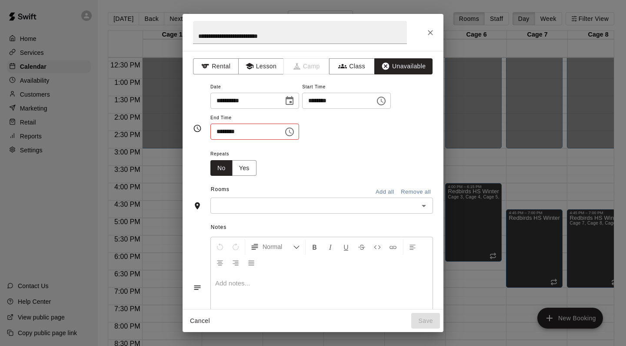
click at [295, 129] on icon "Choose time, selected time is 9:30 AM" at bounding box center [289, 132] width 10 height 10
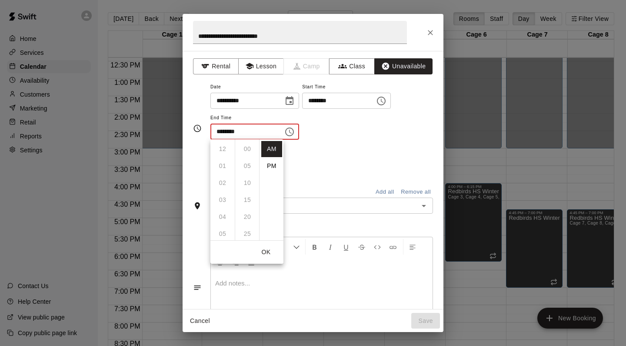
scroll to position [102, 0]
click at [265, 166] on li "PM" at bounding box center [271, 166] width 21 height 16
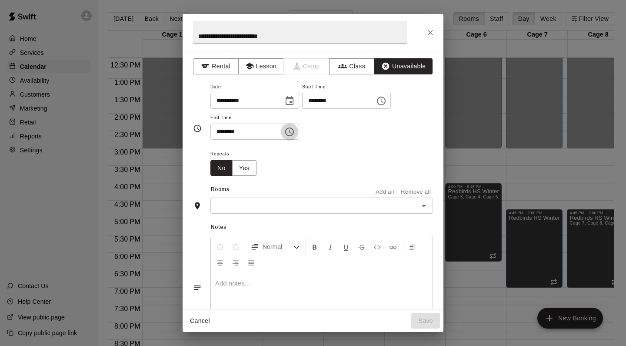
drag, startPoint x: 295, startPoint y: 131, endPoint x: 279, endPoint y: 136, distance: 17.3
click at [295, 131] on icon "Choose time, selected time is 9:30 PM" at bounding box center [289, 132] width 10 height 10
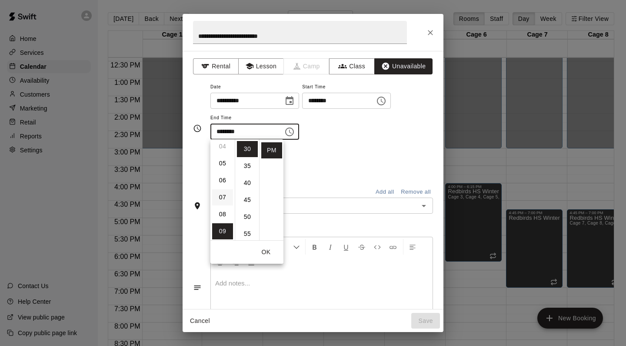
click at [223, 192] on li "07" at bounding box center [222, 197] width 21 height 16
click at [246, 200] on li "45" at bounding box center [247, 200] width 21 height 16
type input "********"
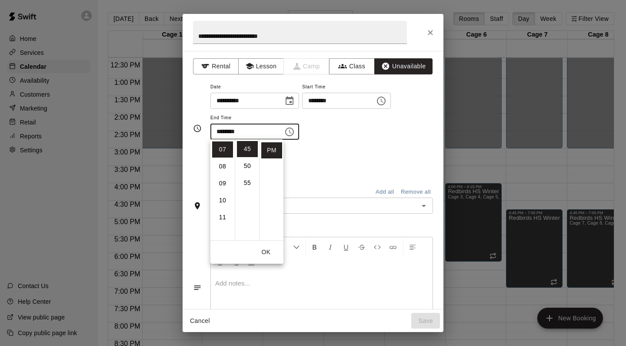
click at [267, 254] on button "OK" at bounding box center [266, 252] width 28 height 16
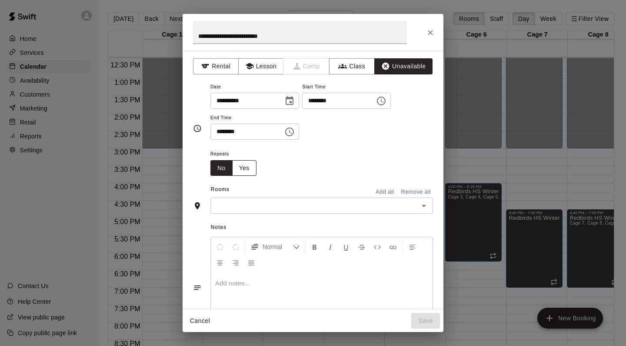
click at [245, 162] on button "Yes" at bounding box center [244, 168] width 24 height 16
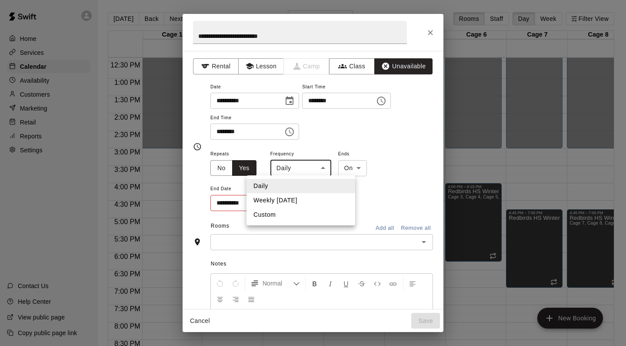
drag, startPoint x: 298, startPoint y: 167, endPoint x: 303, endPoint y: 167, distance: 4.9
click at [298, 167] on body "Home Services Calendar Availability Customers Marketing Retail Reports Settings…" at bounding box center [313, 180] width 626 height 360
click at [314, 198] on li "Weekly [DATE]" at bounding box center [301, 200] width 109 height 14
type input "******"
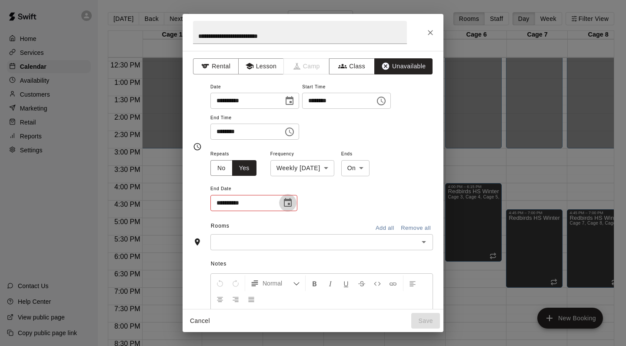
click at [286, 203] on icon "Choose date" at bounding box center [288, 202] width 10 height 10
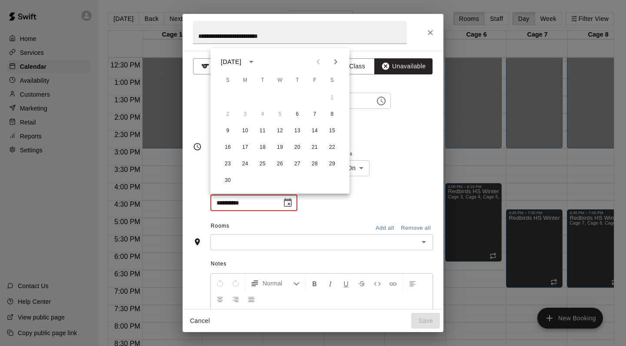
click at [338, 59] on icon "Next month" at bounding box center [336, 62] width 10 height 10
click at [298, 113] on button "12" at bounding box center [298, 115] width 16 height 16
type input "**********"
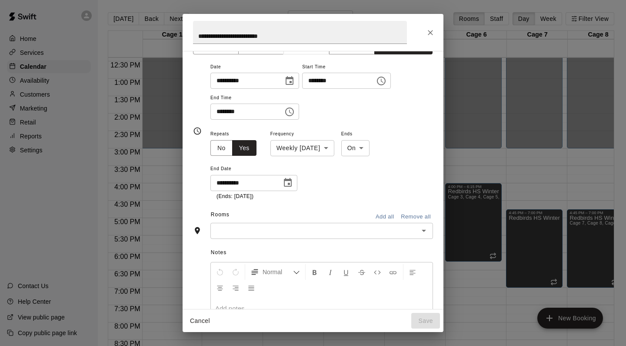
click at [372, 230] on input "text" at bounding box center [314, 230] width 203 height 11
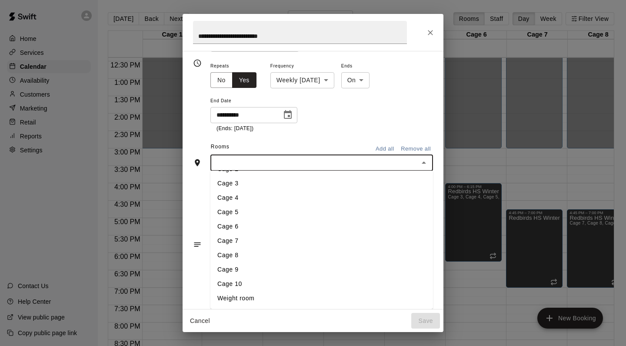
scroll to position [27, 0]
click at [287, 294] on li "Weight room" at bounding box center [321, 298] width 223 height 14
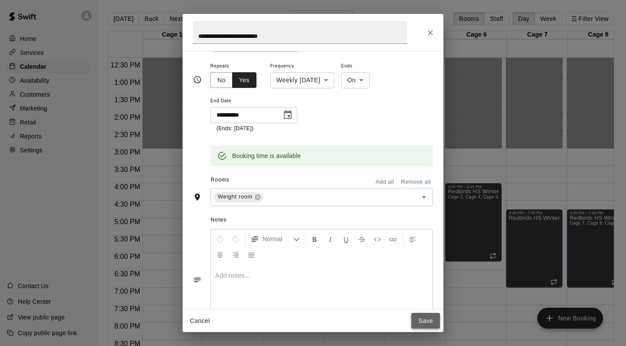
click at [423, 323] on button "Save" at bounding box center [425, 321] width 29 height 16
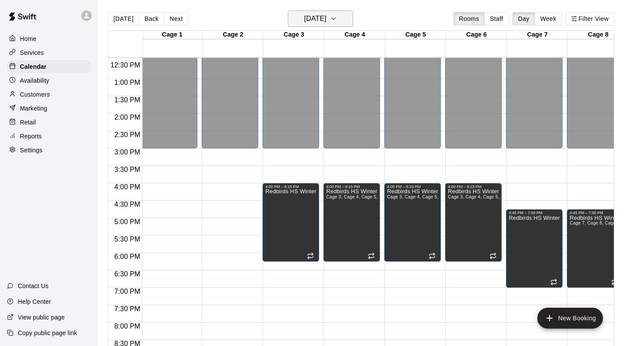
click at [337, 23] on icon "button" at bounding box center [333, 18] width 7 height 10
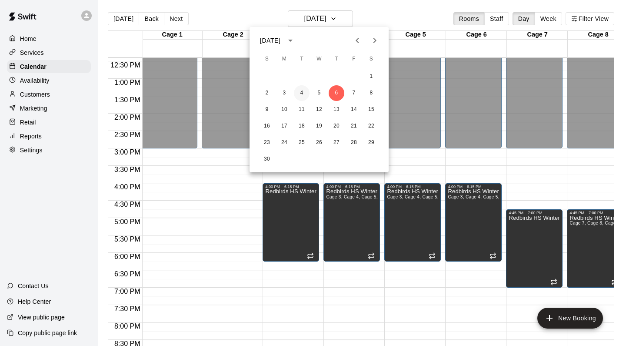
click at [304, 91] on button "4" at bounding box center [302, 93] width 16 height 16
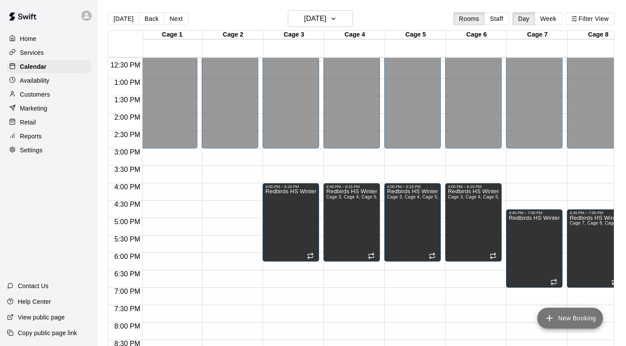
click at [547, 321] on icon "add" at bounding box center [549, 318] width 10 height 10
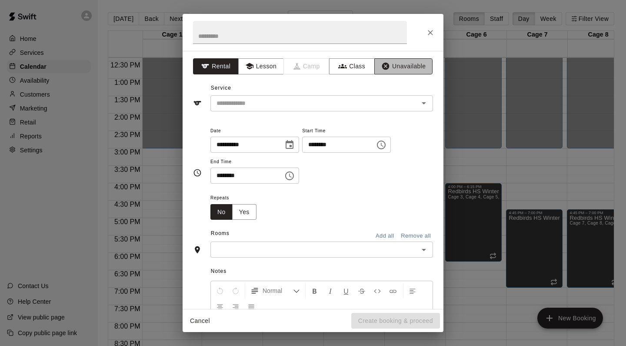
click at [407, 65] on button "Unavailable" at bounding box center [403, 66] width 58 height 16
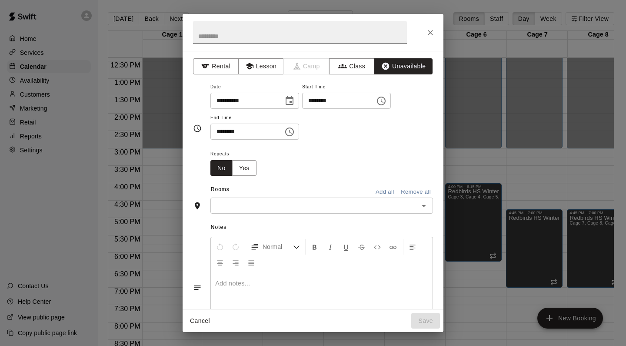
click at [305, 43] on input "text" at bounding box center [300, 32] width 214 height 23
type input "**********"
click at [387, 103] on icon "Choose time, selected time is 9:00 AM" at bounding box center [381, 101] width 10 height 10
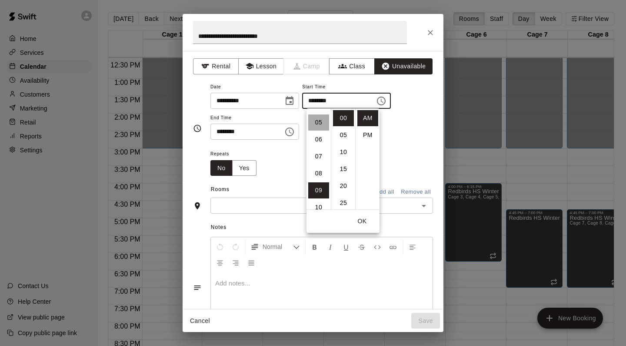
click at [319, 124] on li "05" at bounding box center [318, 122] width 21 height 16
click at [344, 171] on li "30" at bounding box center [343, 170] width 21 height 16
click at [373, 129] on li "PM" at bounding box center [367, 135] width 21 height 16
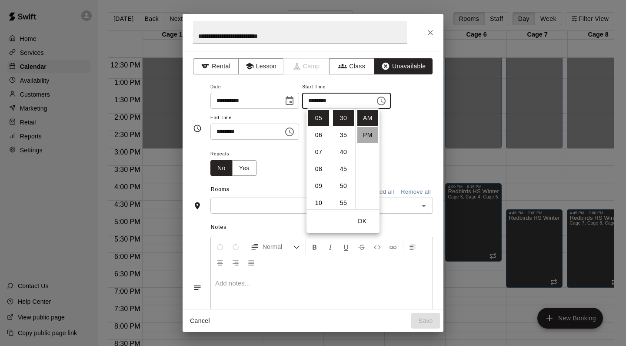
type input "********"
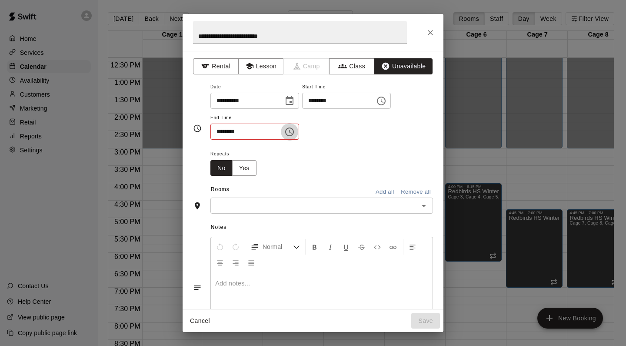
click at [295, 131] on icon "Choose time, selected time is 9:30 AM" at bounding box center [289, 132] width 10 height 10
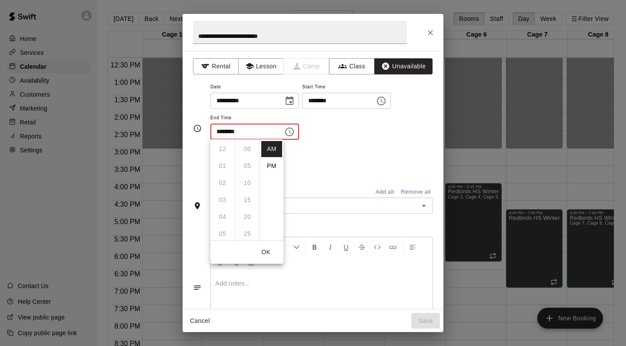
scroll to position [102, 0]
click at [273, 164] on li "PM" at bounding box center [271, 166] width 21 height 16
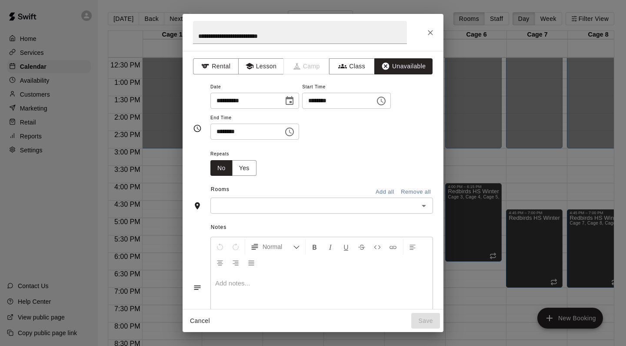
scroll to position [16, 0]
click at [293, 134] on icon "Choose time, selected time is 9:30 PM" at bounding box center [289, 131] width 9 height 9
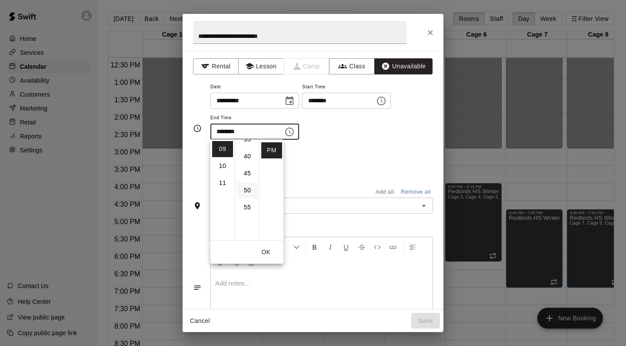
click at [249, 174] on li "45" at bounding box center [247, 173] width 21 height 16
click at [226, 160] on li "07" at bounding box center [222, 158] width 21 height 16
type input "********"
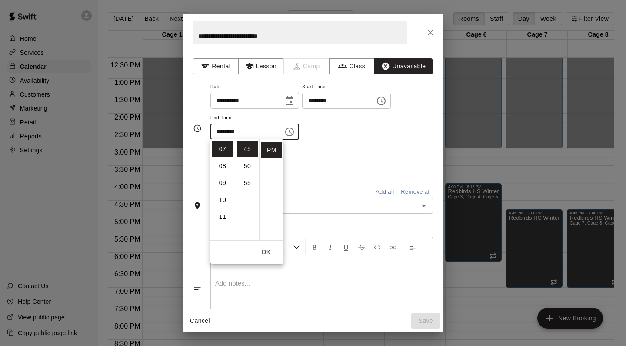
click at [268, 253] on button "OK" at bounding box center [266, 252] width 28 height 16
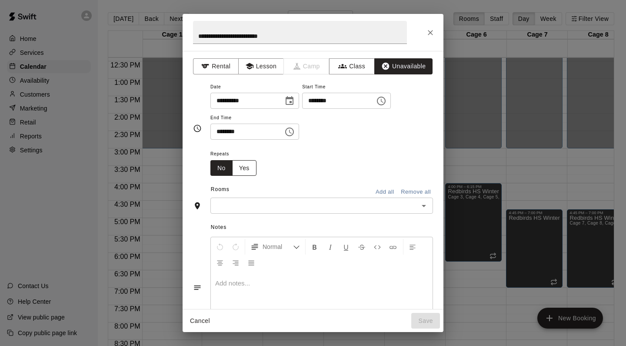
click at [247, 174] on button "Yes" at bounding box center [244, 168] width 24 height 16
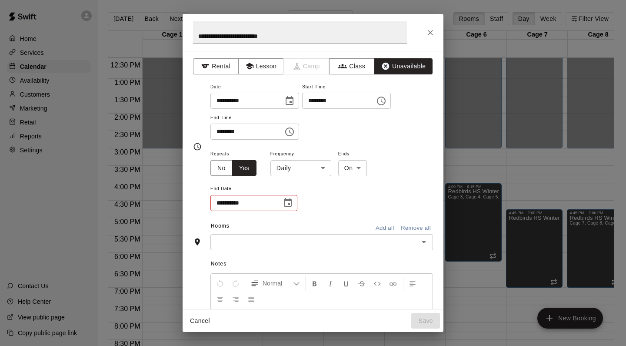
click at [293, 169] on body "Home Services Calendar Availability Customers Marketing Retail Reports Settings…" at bounding box center [313, 180] width 626 height 360
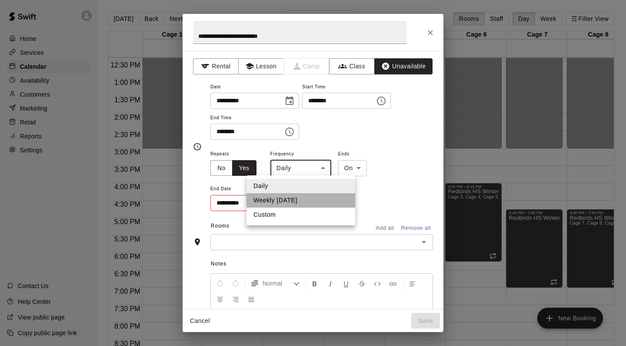
click at [323, 199] on li "Weekly [DATE]" at bounding box center [301, 200] width 109 height 14
type input "******"
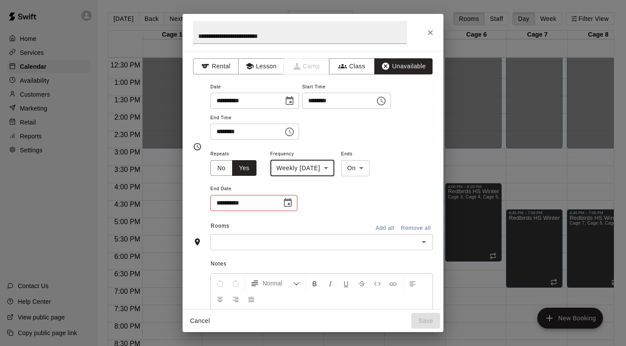
click at [285, 201] on icon "Choose date" at bounding box center [288, 202] width 10 height 10
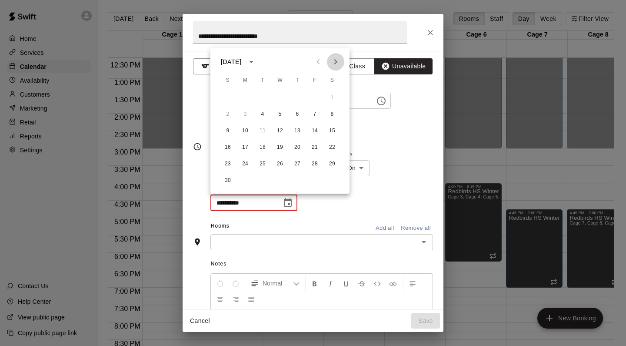
click at [335, 62] on icon "Next month" at bounding box center [336, 62] width 10 height 10
click at [328, 64] on button "Next month" at bounding box center [335, 61] width 17 height 17
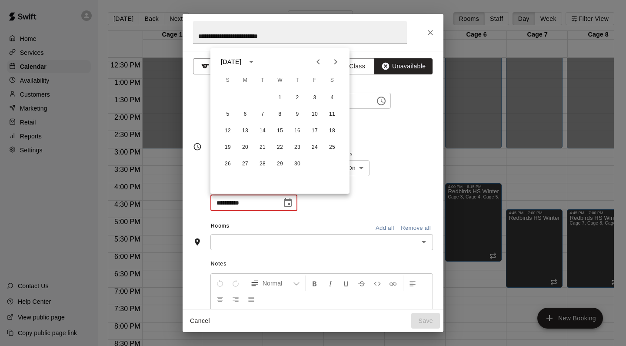
click at [321, 64] on icon "Previous month" at bounding box center [318, 62] width 10 height 10
drag, startPoint x: 321, startPoint y: 64, endPoint x: 314, endPoint y: 70, distance: 9.2
click at [321, 64] on icon "Previous month" at bounding box center [318, 62] width 10 height 10
click at [262, 119] on button "10" at bounding box center [263, 115] width 16 height 16
type input "**********"
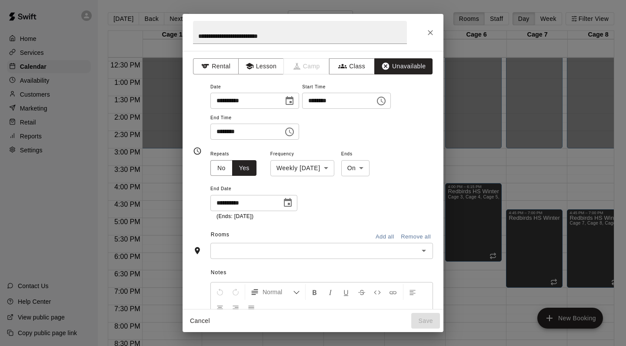
click at [339, 249] on input "text" at bounding box center [314, 250] width 203 height 11
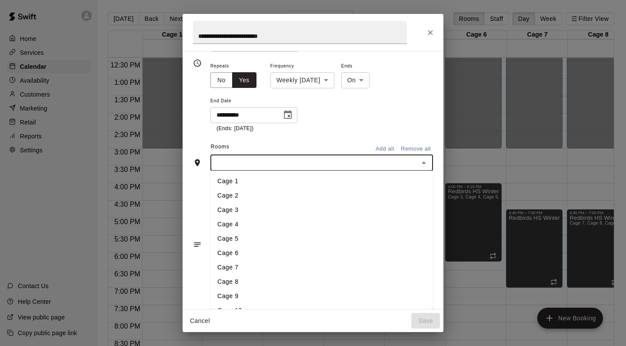
scroll to position [27, 0]
click at [284, 294] on li "Weight room" at bounding box center [321, 298] width 223 height 14
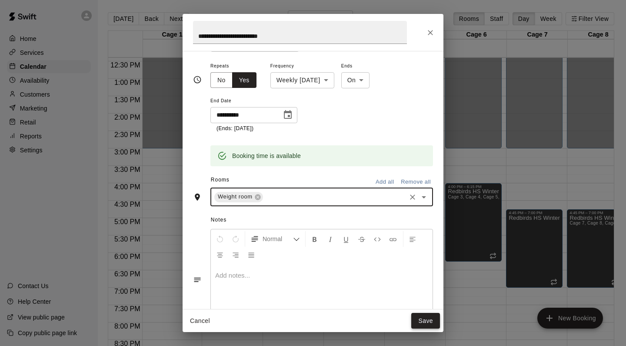
click at [421, 320] on button "Save" at bounding box center [425, 321] width 29 height 16
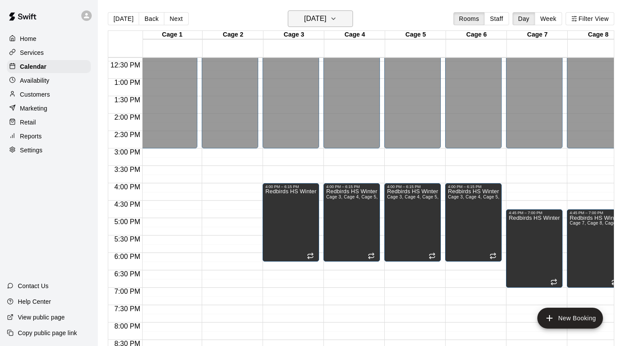
click at [337, 17] on icon "button" at bounding box center [333, 18] width 7 height 10
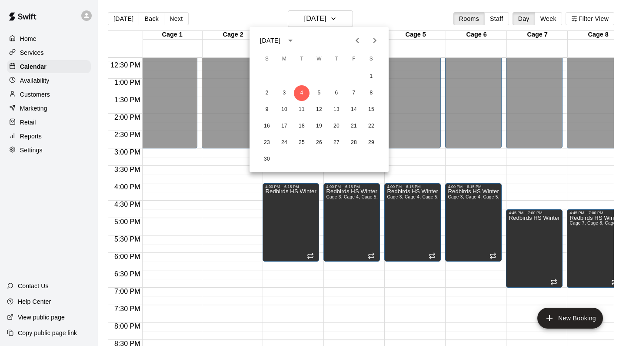
click at [360, 40] on icon "Previous month" at bounding box center [357, 40] width 10 height 10
click at [335, 107] on button "16" at bounding box center [337, 110] width 16 height 16
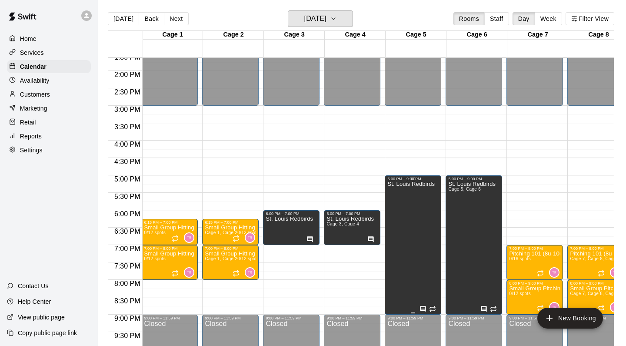
scroll to position [476, 1]
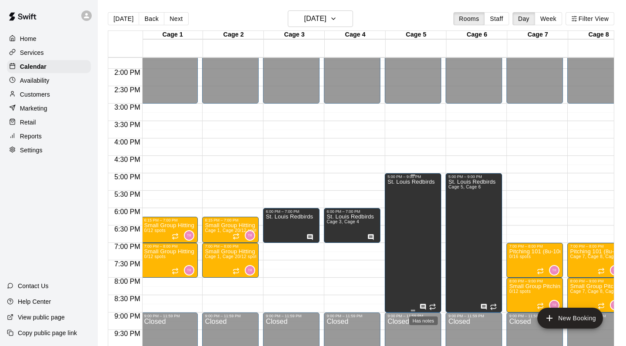
click at [423, 304] on icon "Has notes" at bounding box center [423, 306] width 7 height 7
click at [427, 310] on icon "edit" at bounding box center [429, 309] width 8 height 8
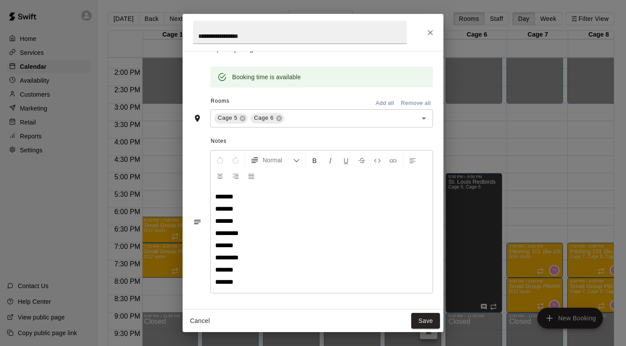
scroll to position [167, 0]
click at [435, 35] on button "Close" at bounding box center [431, 33] width 16 height 16
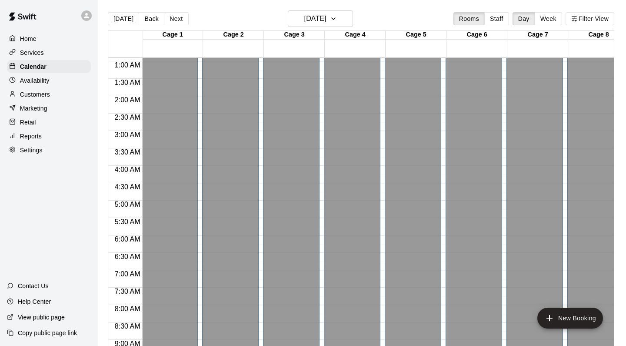
scroll to position [30, 1]
click at [50, 54] on div "Services" at bounding box center [49, 52] width 84 height 13
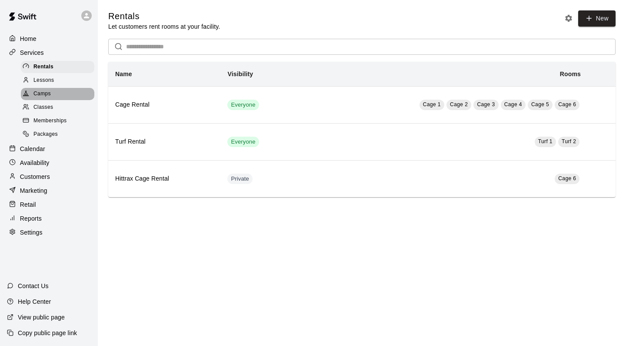
click at [58, 94] on div "Camps" at bounding box center [57, 94] width 73 height 12
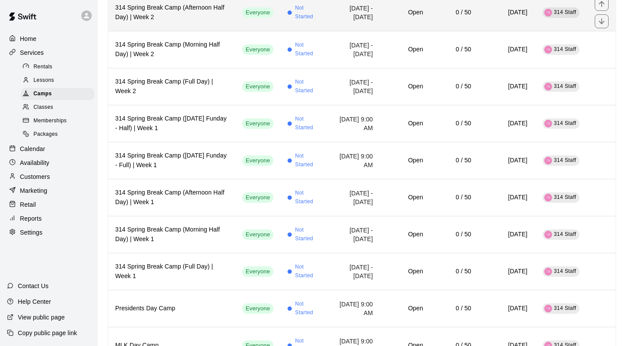
scroll to position [722, 0]
